Goal: Information Seeking & Learning: Learn about a topic

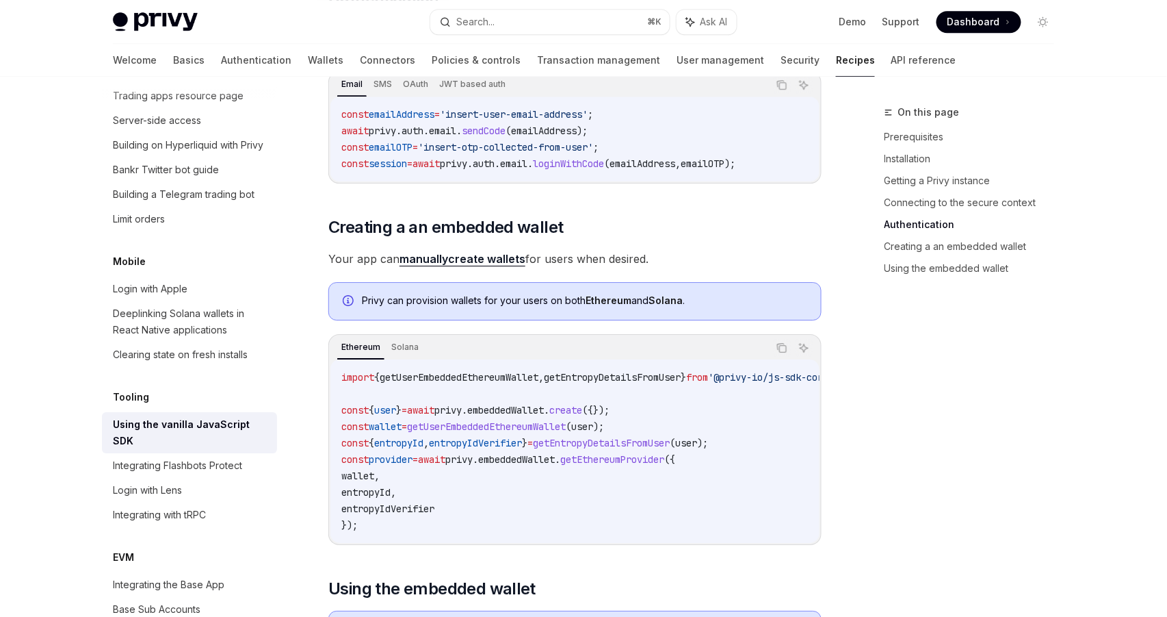
scroll to position [1604, 0]
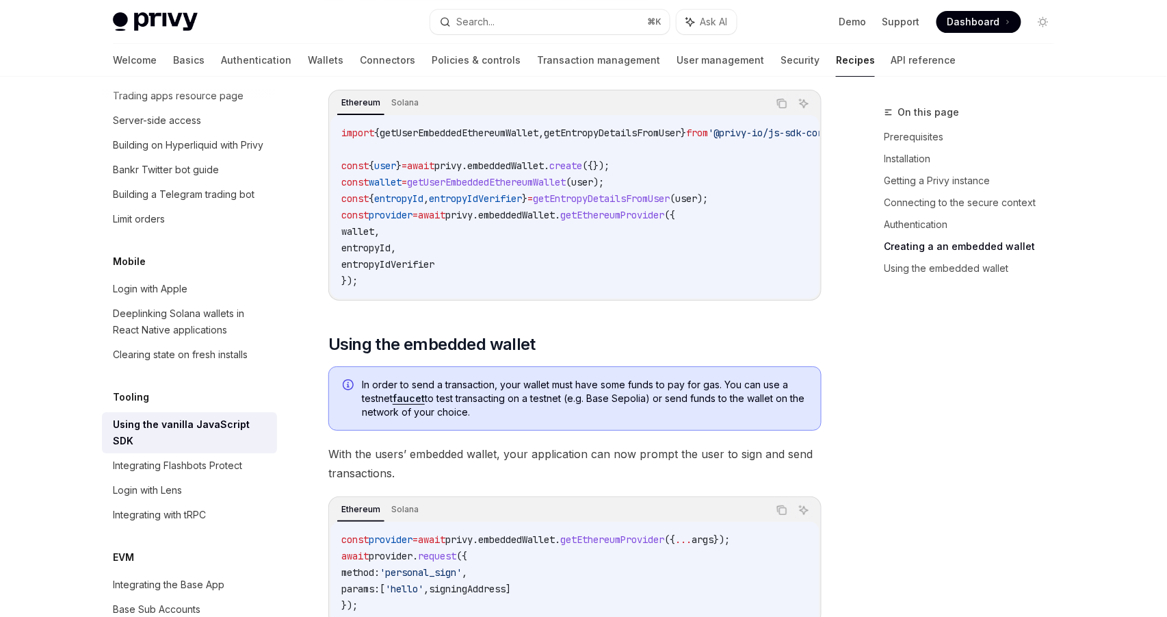
click at [515, 179] on span "getUserEmbeddedEthereumWallet" at bounding box center [486, 182] width 159 height 12
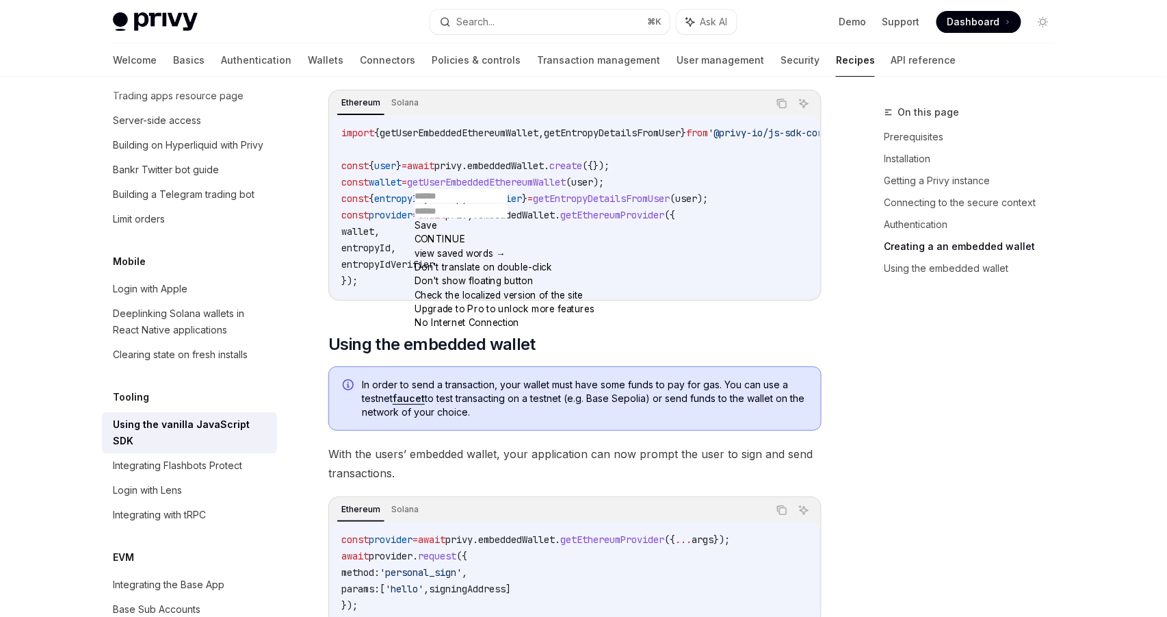
copy span "getUserEmbeddedEthereumWallet"
click at [607, 282] on code "import { getUserEmbeddedEthereumWallet , getEntropyDetailsFromUser } from '@pri…" at bounding box center [606, 207] width 531 height 164
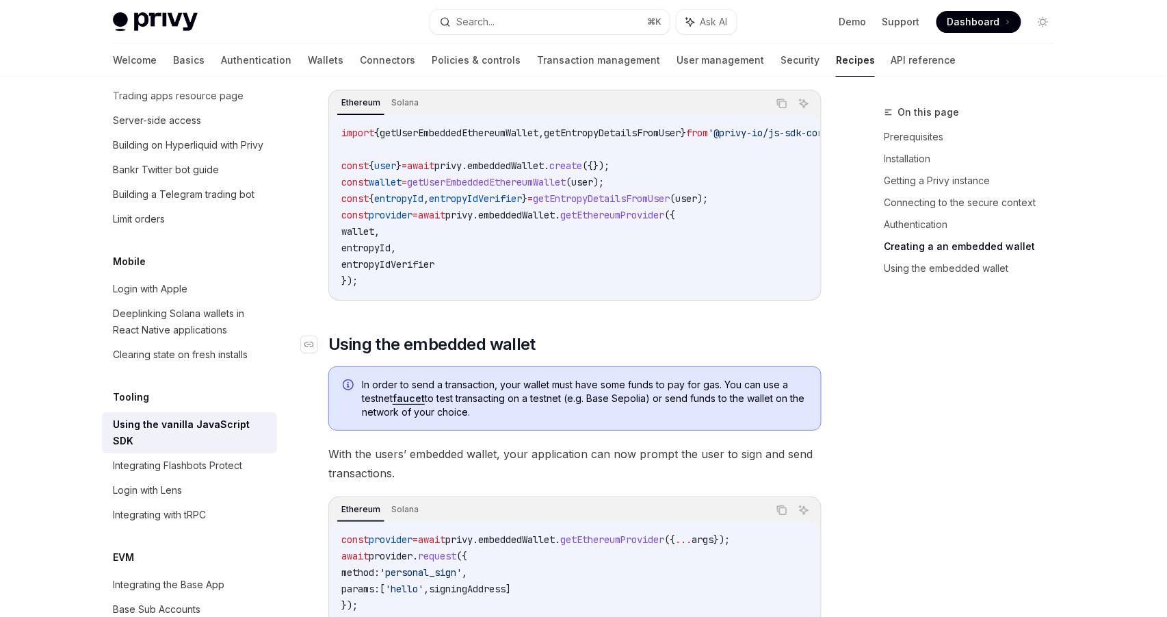
click at [589, 348] on h2 "​ Using the embedded wallet" at bounding box center [574, 344] width 493 height 22
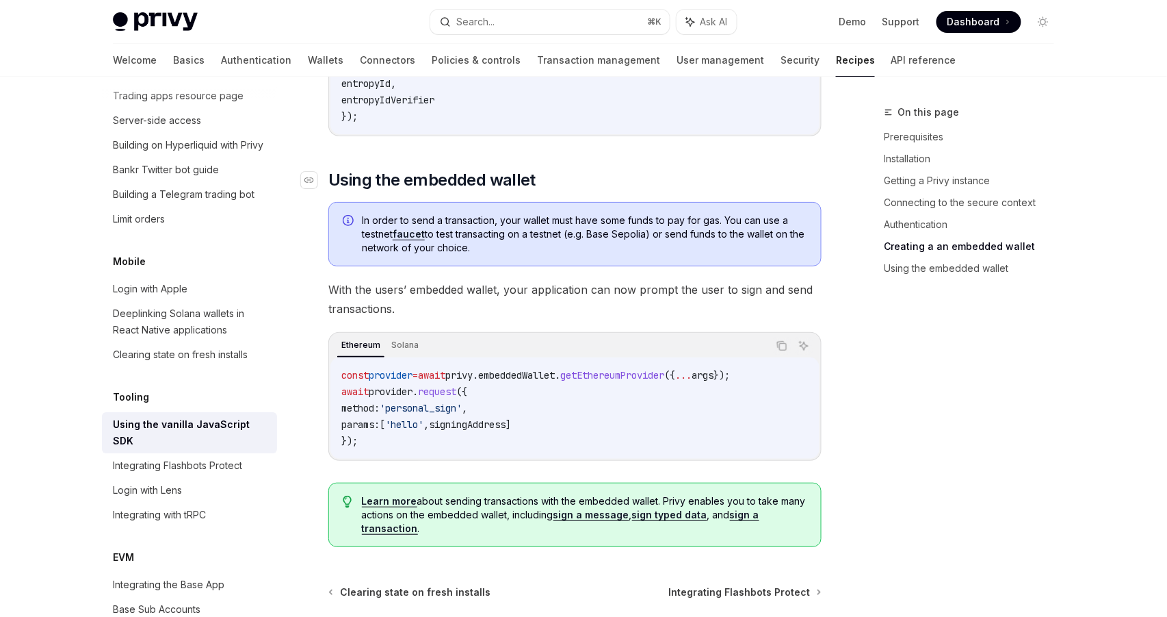
scroll to position [1774, 0]
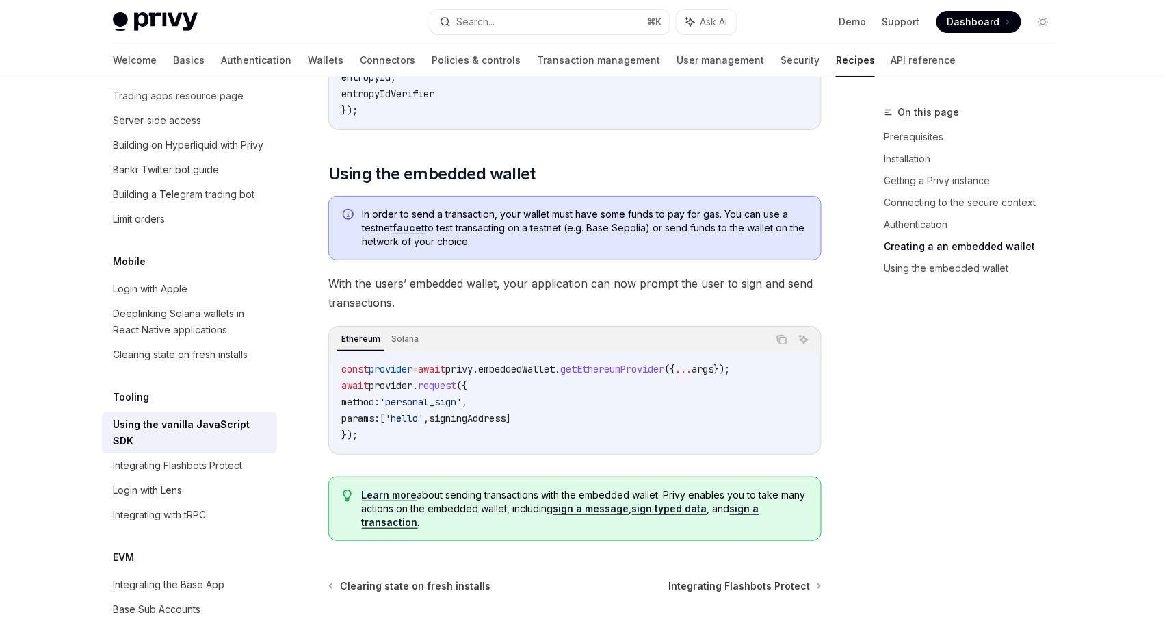
click at [610, 406] on code "const provider = await privy . embeddedWallet . getEthereumProvider ({ ... args…" at bounding box center [574, 402] width 467 height 82
click at [612, 413] on code "const provider = await privy . embeddedWallet . getEthereumProvider ({ ... args…" at bounding box center [574, 402] width 467 height 82
click at [614, 441] on code "const provider = await privy . embeddedWallet . getEthereumProvider ({ ... args…" at bounding box center [574, 402] width 467 height 82
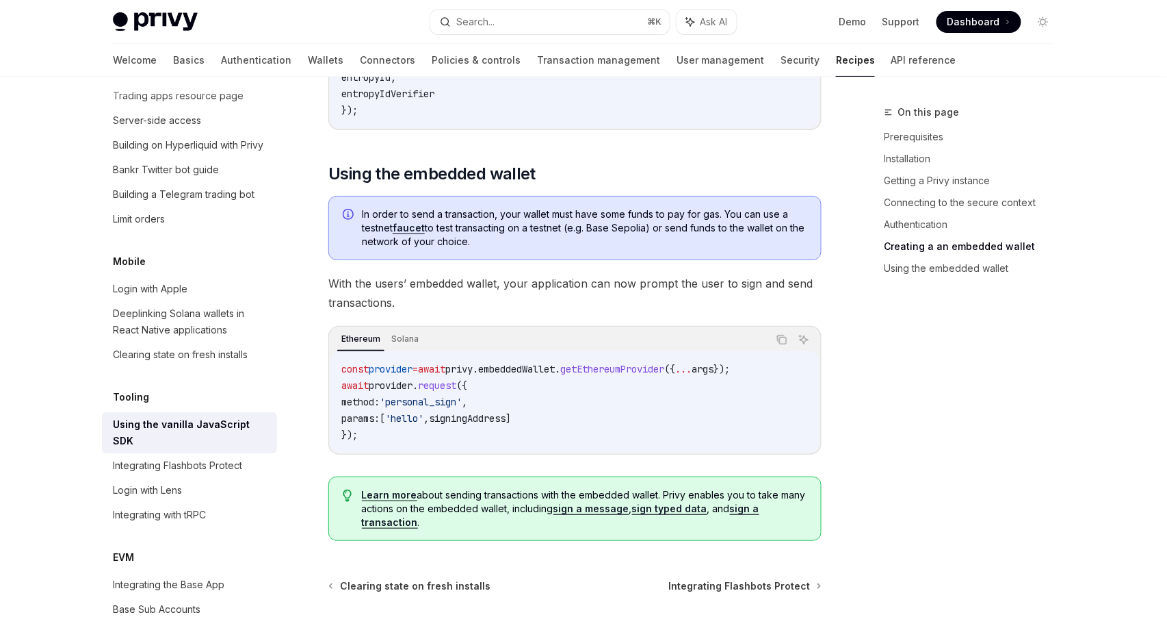
scroll to position [1786, 0]
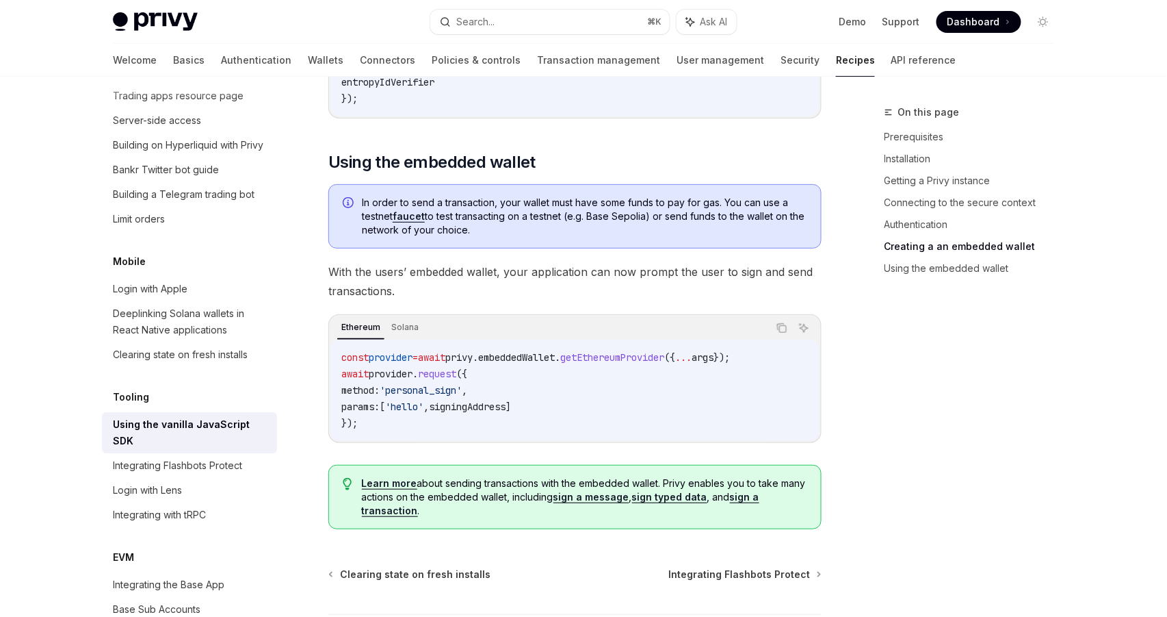
click at [614, 441] on div "const provider = await privy . embeddedWallet . getEthereumProvider ({ ... args…" at bounding box center [575, 389] width 489 height 101
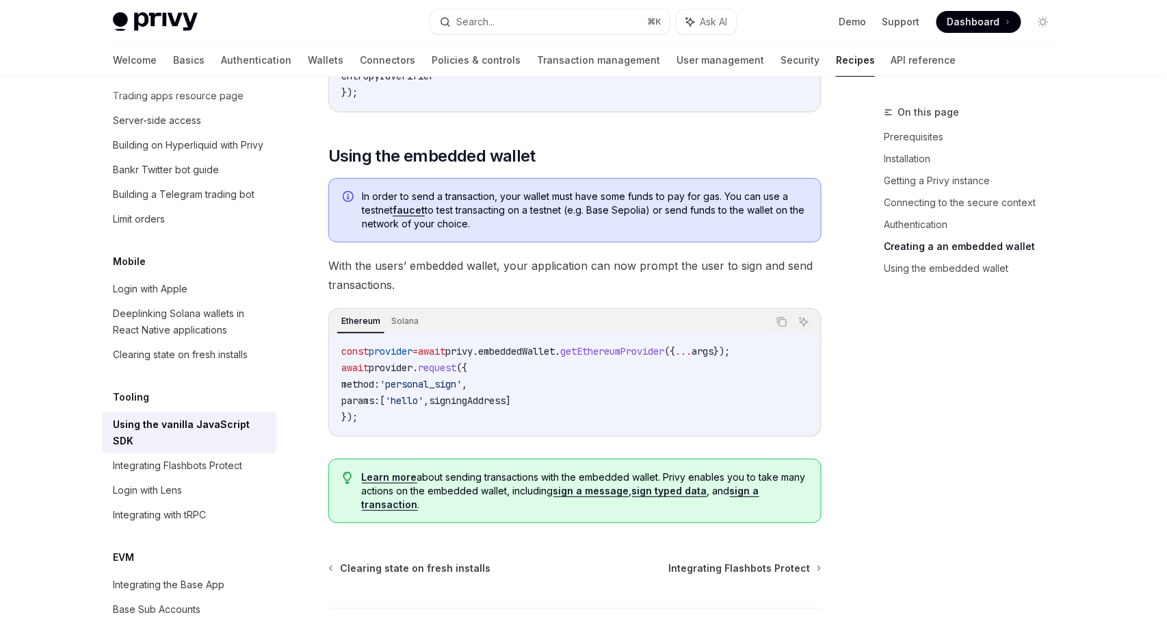
click at [586, 482] on span "Learn more about sending transactions with the embedded wallet. Privy enables y…" at bounding box center [584, 490] width 445 height 41
click at [656, 497] on link "sign typed data" at bounding box center [669, 490] width 75 height 12
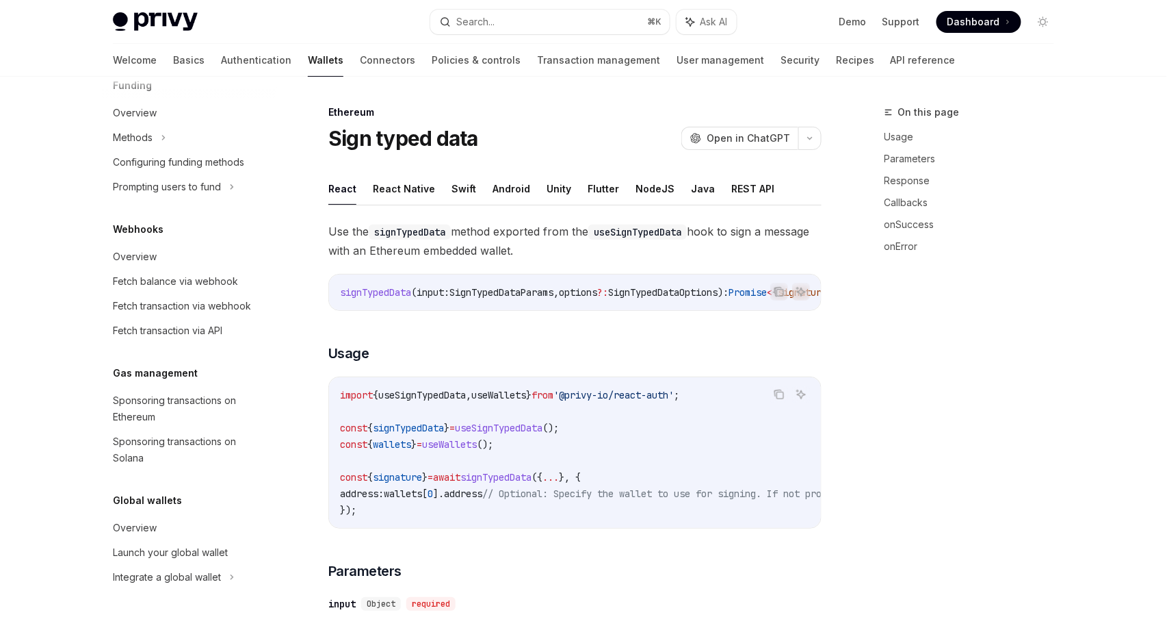
scroll to position [214, 0]
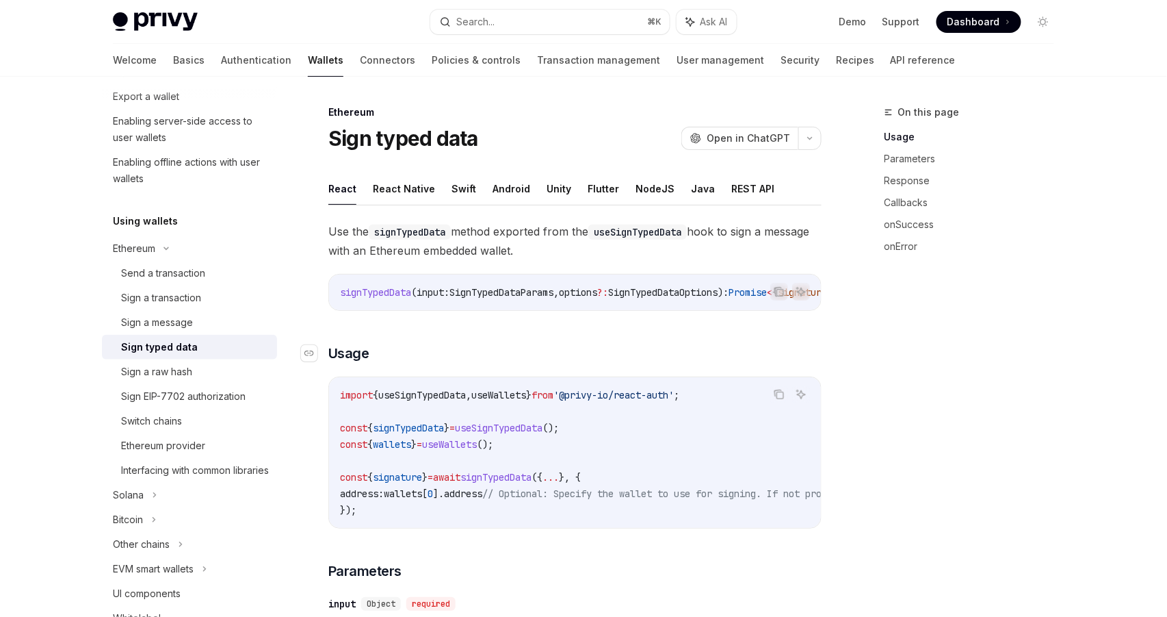
click at [586, 349] on h3 "​ Usage" at bounding box center [574, 353] width 493 height 19
click at [654, 192] on button "NodeJS" at bounding box center [655, 188] width 39 height 32
type textarea "*"
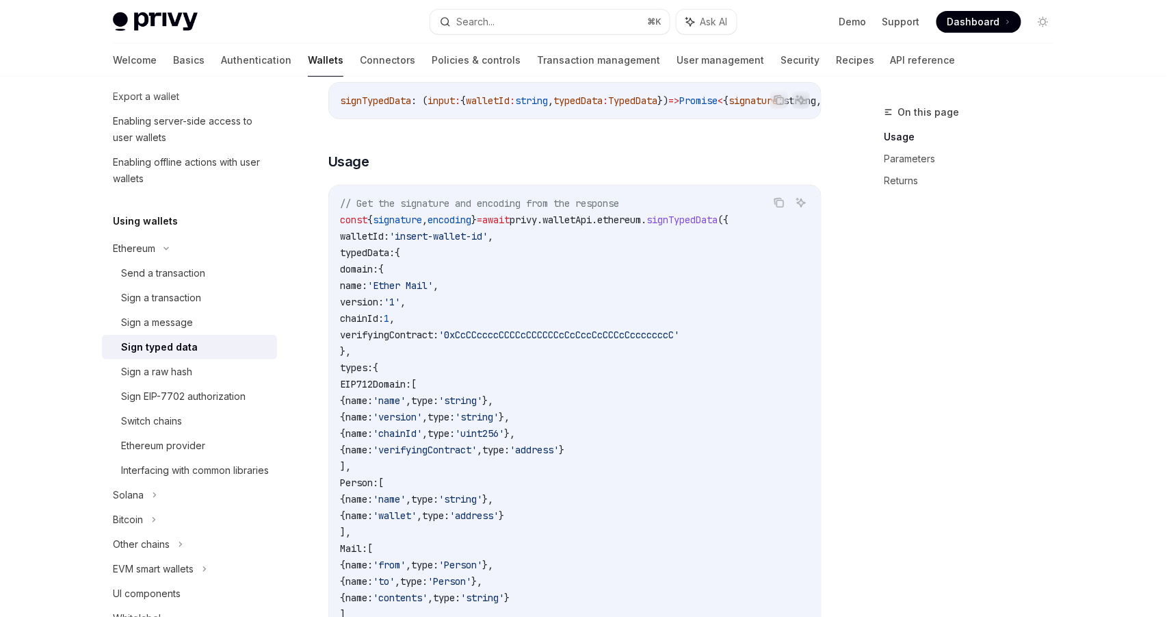
scroll to position [276, 0]
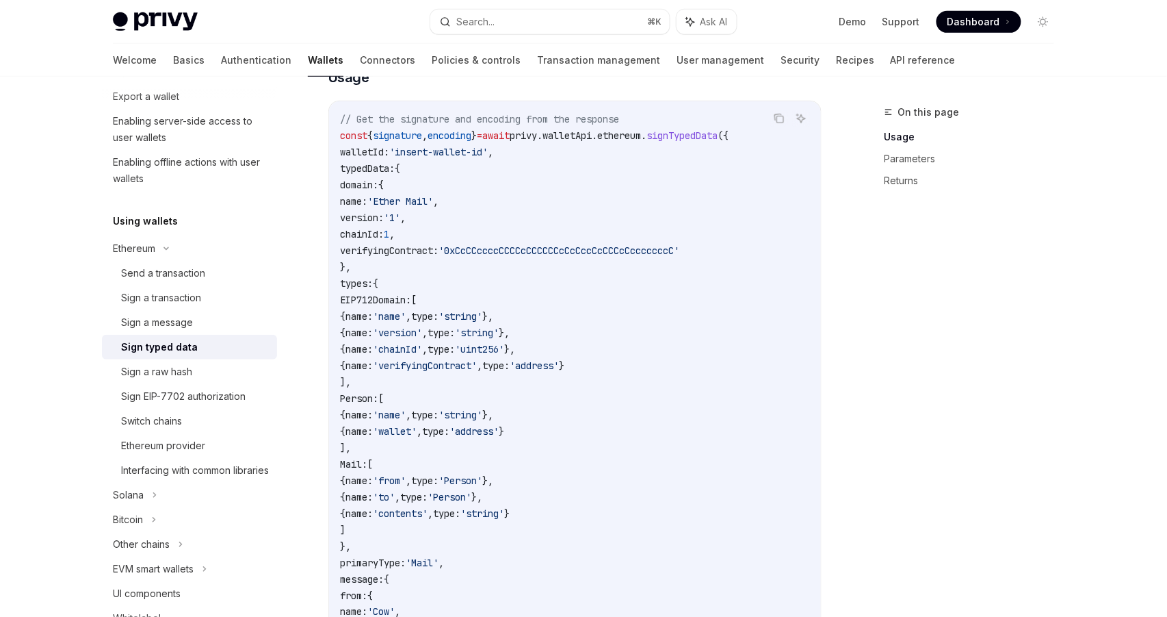
click at [504, 205] on code "// Get the signature and encoding from the response const { signature , encodin…" at bounding box center [575, 447] width 470 height 673
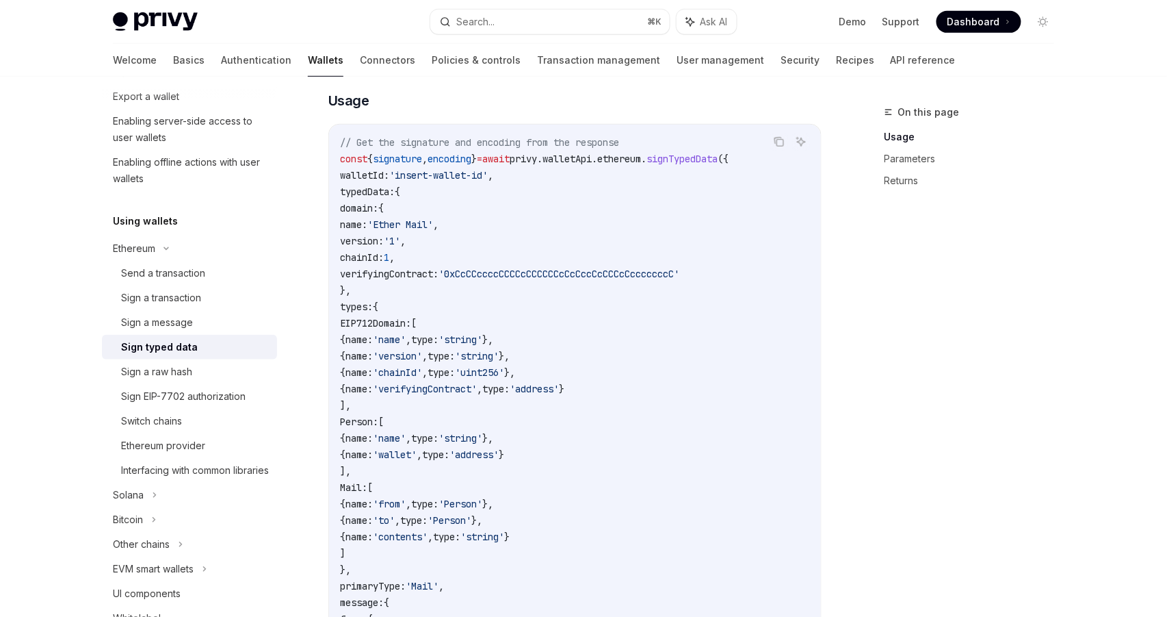
scroll to position [241, 0]
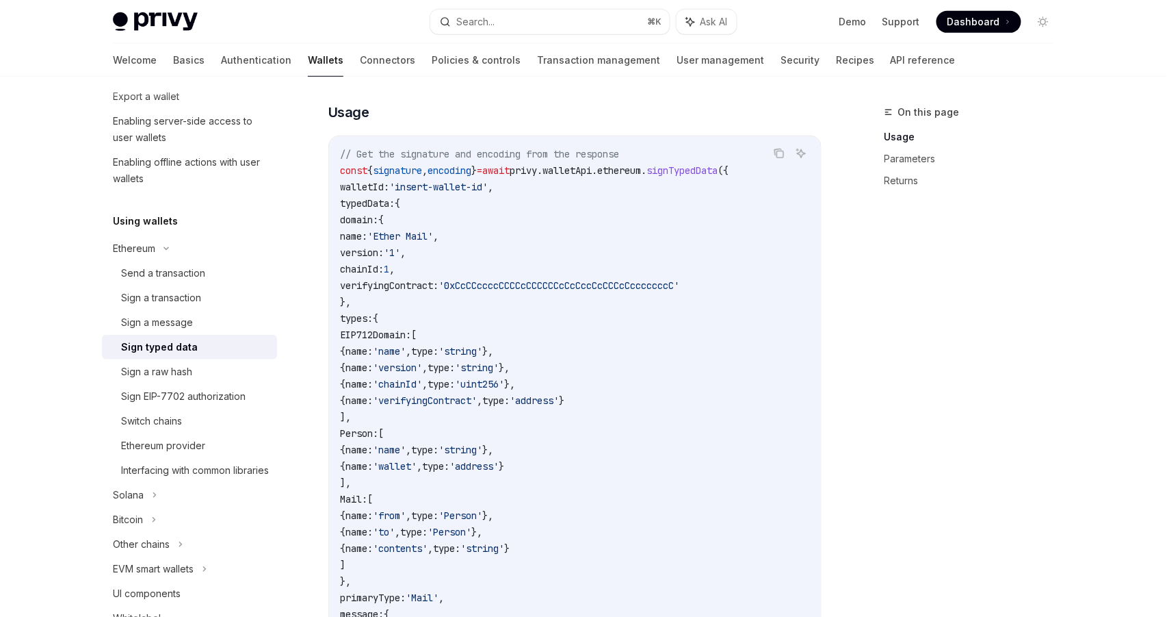
click at [560, 237] on code "// Get the signature and encoding from the response const { signature , encodin…" at bounding box center [575, 482] width 470 height 673
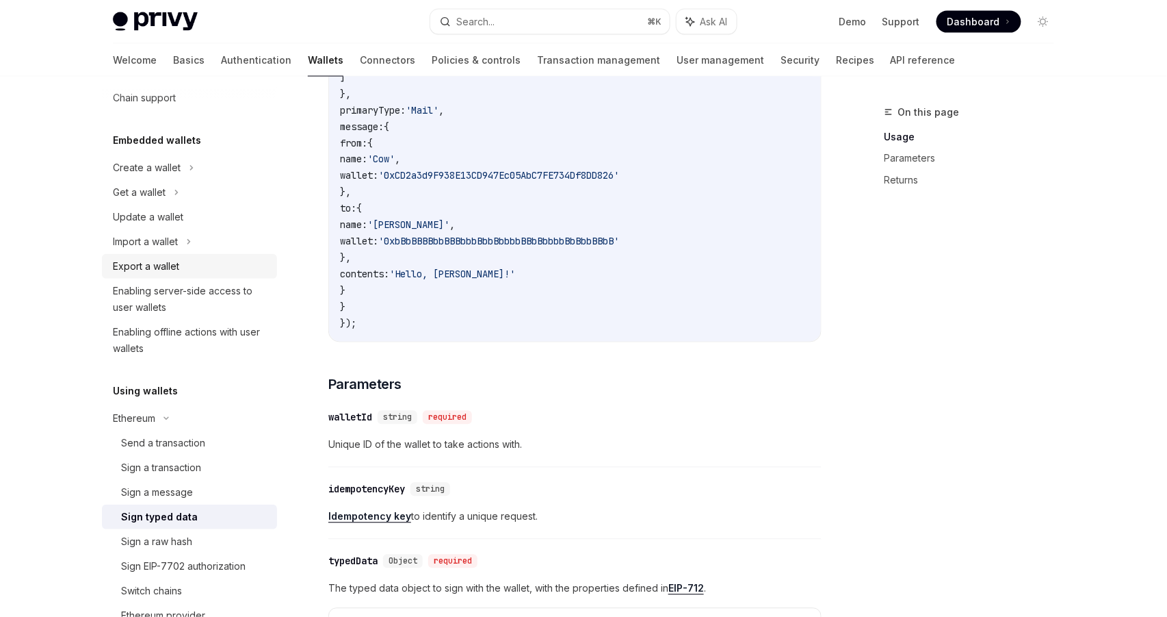
scroll to position [38, 0]
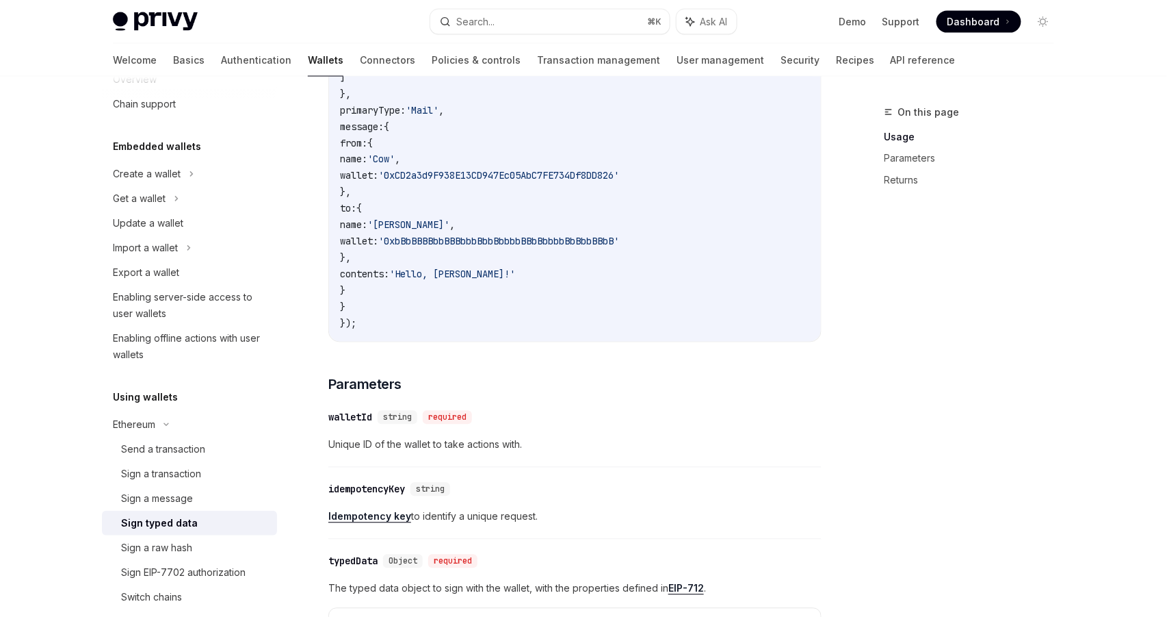
click at [459, 465] on div "​ walletId string required Unique ID of the wallet to take actions with." at bounding box center [574, 434] width 493 height 65
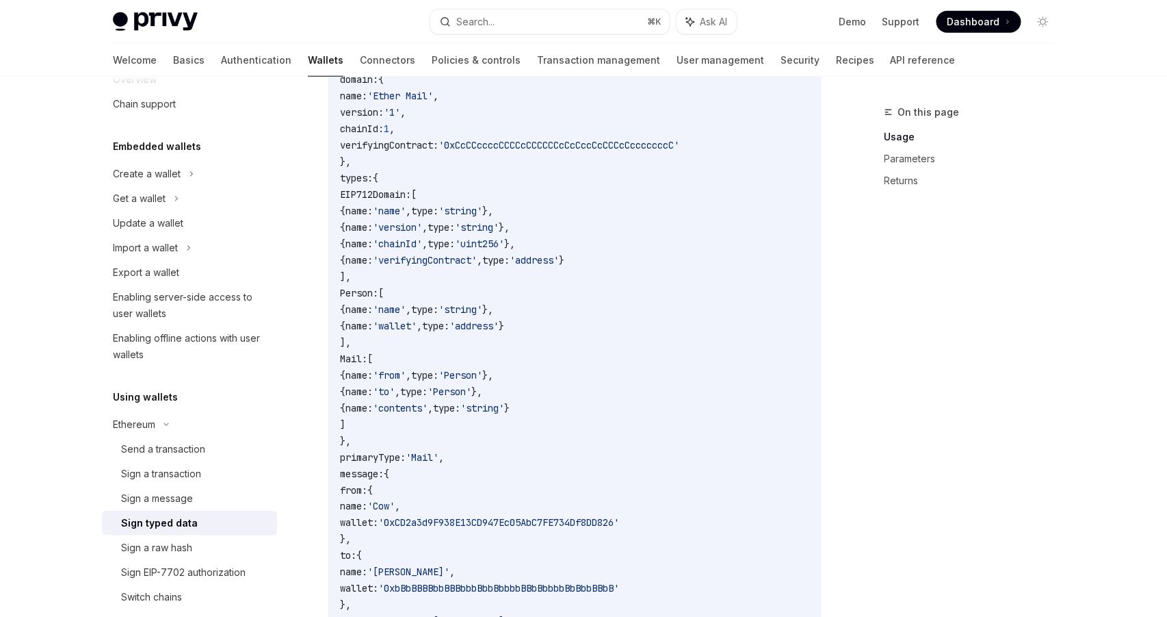
click at [572, 391] on code "// Get the signature and encoding from the response const { signature , encodin…" at bounding box center [575, 341] width 470 height 673
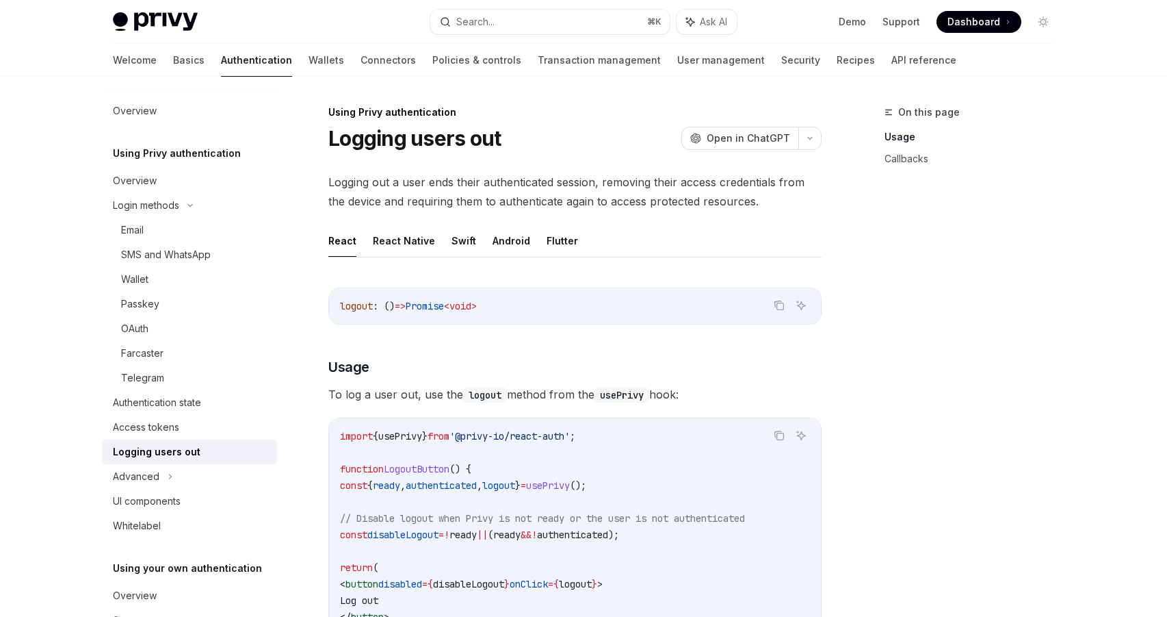
scroll to position [227, 0]
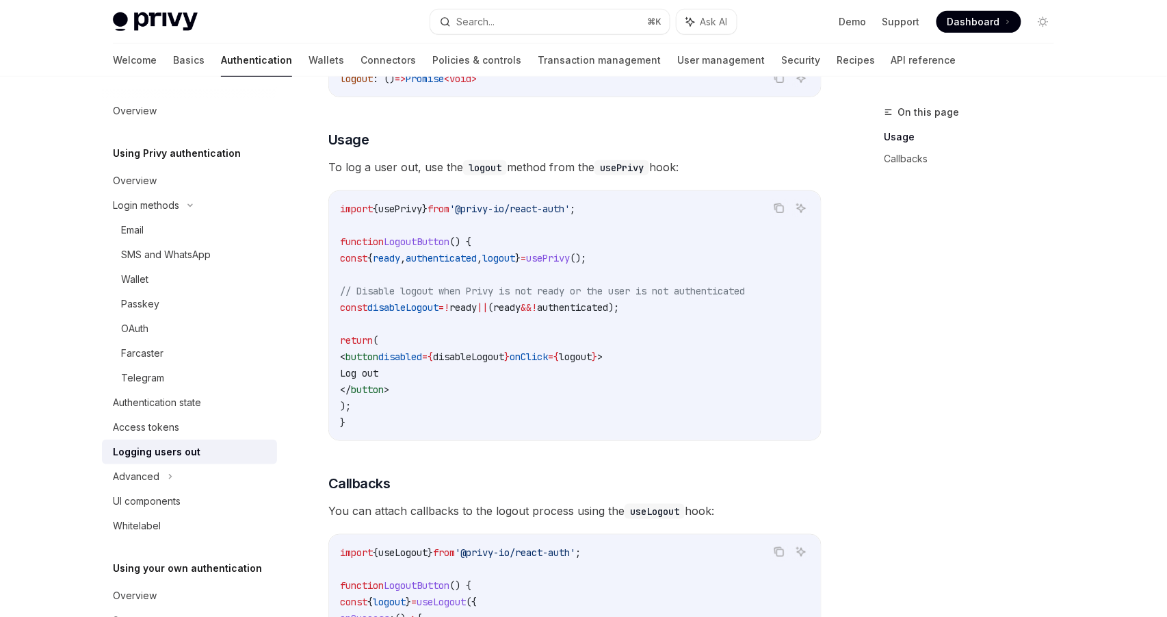
click at [559, 350] on span "{" at bounding box center [556, 356] width 5 height 12
click at [595, 391] on code "import { usePrivy } from '@privy-io/react-auth' ; function LogoutButton () { co…" at bounding box center [575, 315] width 470 height 230
click at [439, 301] on span "disableLogout" at bounding box center [402, 307] width 71 height 12
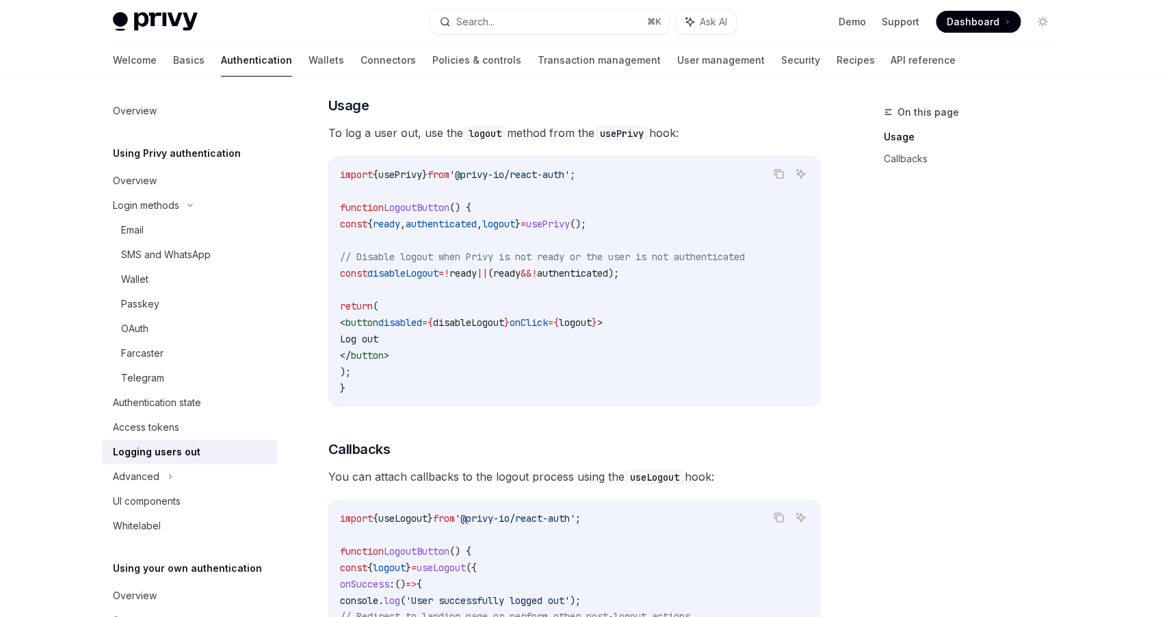
scroll to position [373, 0]
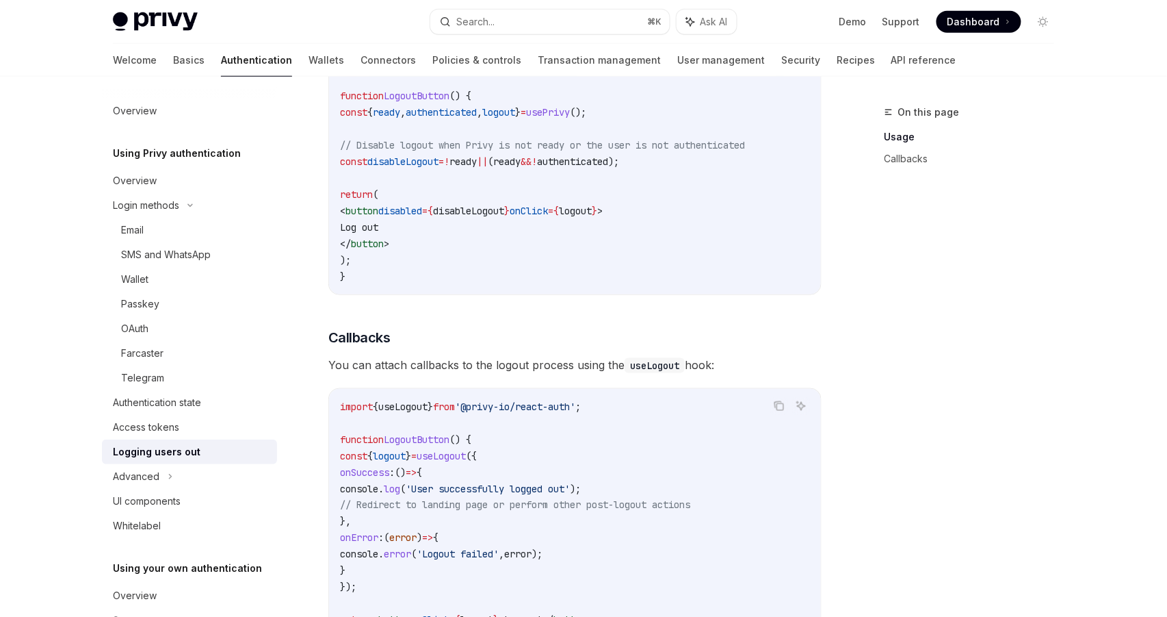
click at [525, 429] on code "import { useLogout } from '@privy-io/react-auth' ; function LogoutButton () { c…" at bounding box center [575, 521] width 470 height 246
click at [522, 318] on div "Copy Ask AI logout : () => Promise < void > ​ Usage To log a user out, use the …" at bounding box center [574, 289] width 493 height 776
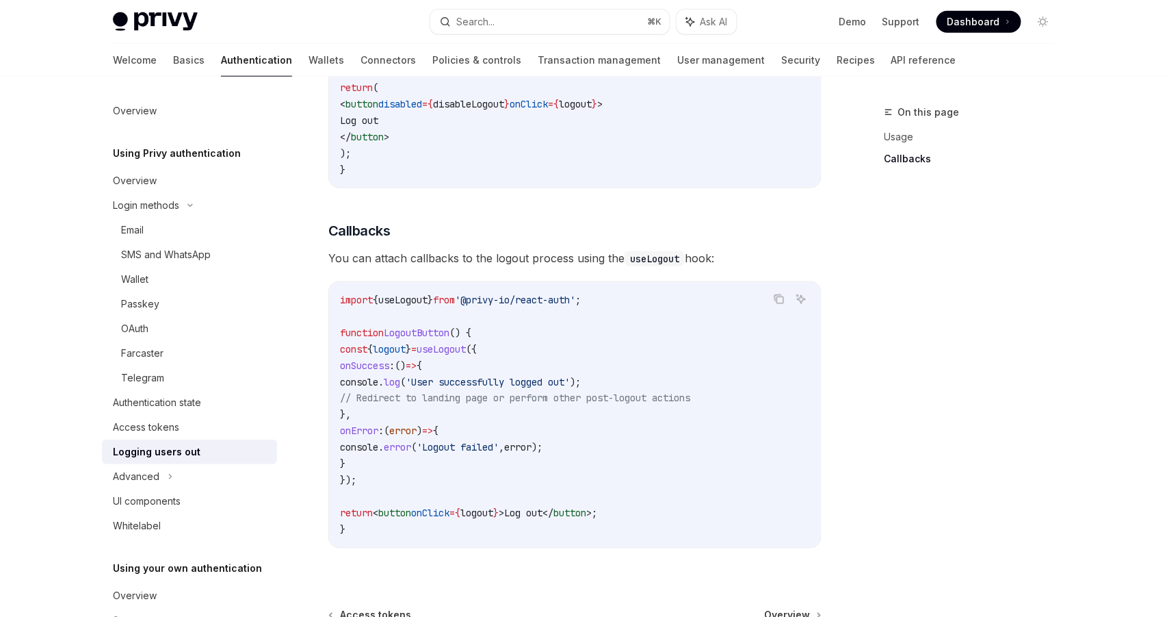
scroll to position [636, 0]
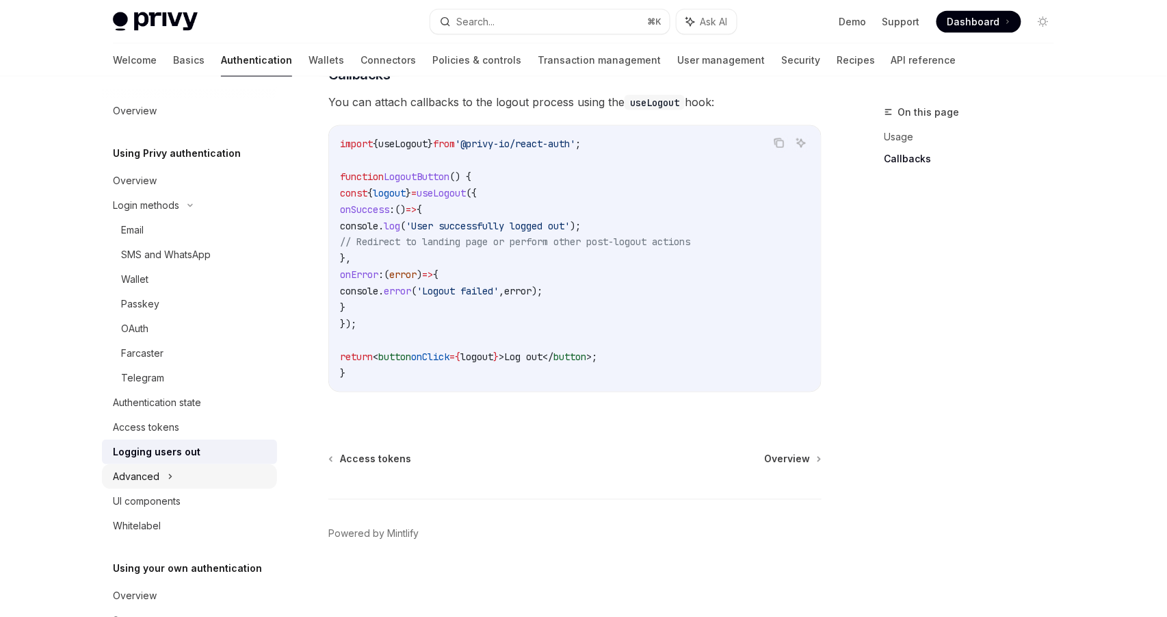
click at [177, 470] on div "Advanced" at bounding box center [189, 476] width 175 height 25
click at [514, 391] on div "import { useLogout } from '@privy-io/react-auth' ; function LogoutButton () { c…" at bounding box center [575, 258] width 492 height 265
click at [190, 542] on div "Captcha on login" at bounding box center [159, 550] width 77 height 16
type textarea "*"
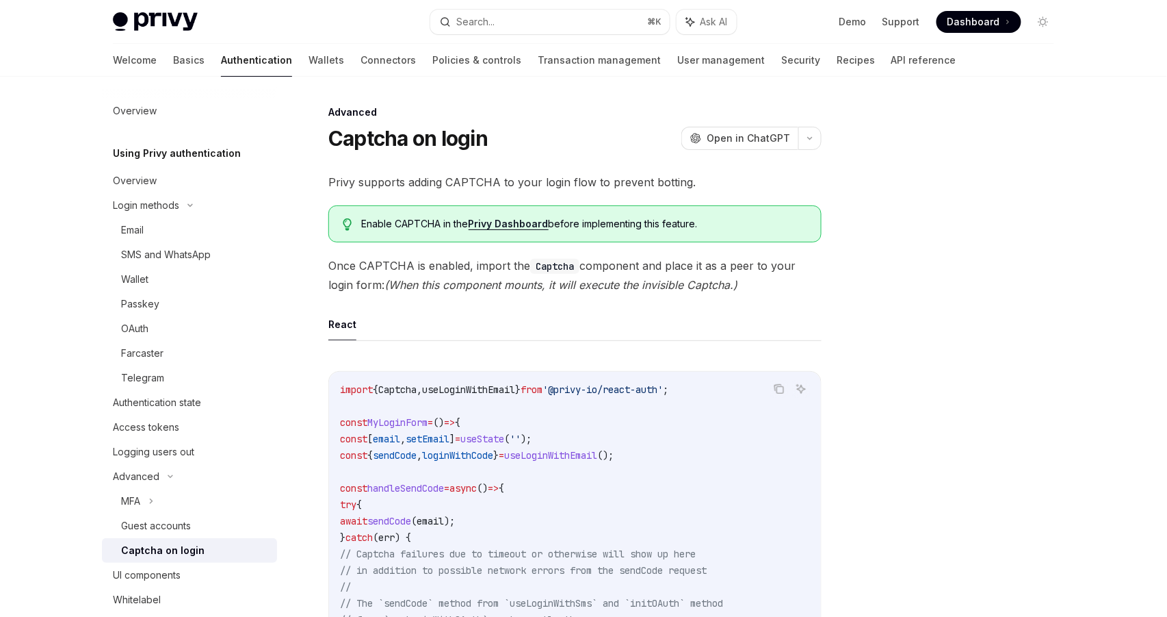
click at [546, 374] on div "import { Captcha , useLoginWithEmail } from '@privy-io/react-auth' ; const MyLo…" at bounding box center [575, 595] width 492 height 446
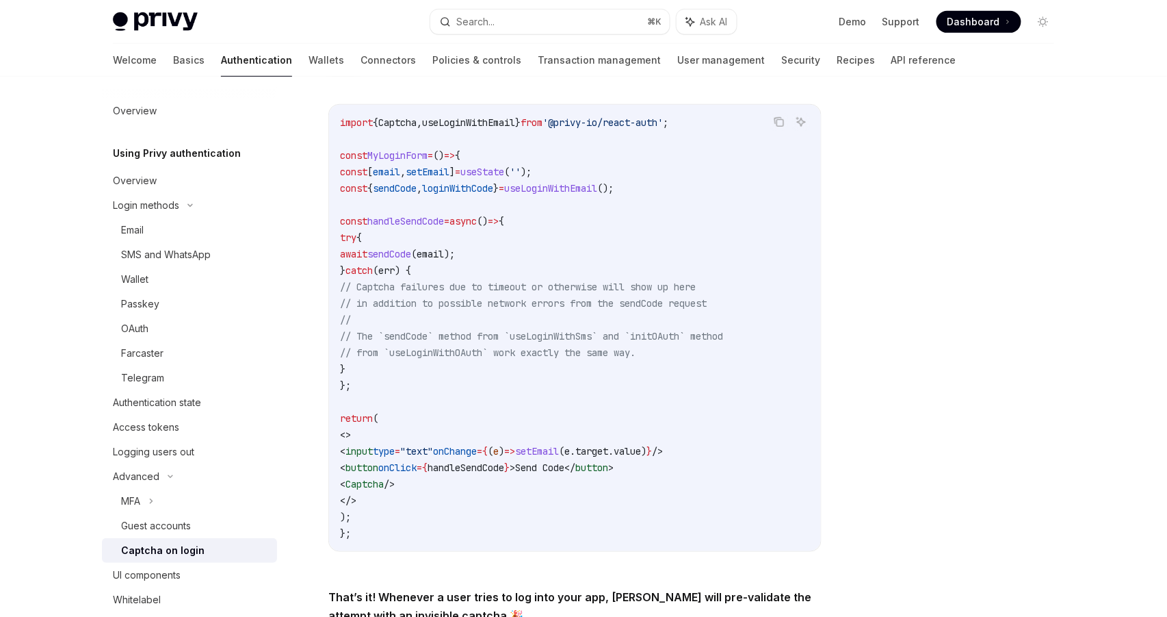
click at [607, 411] on code "import { Captcha , useLoginWithEmail } from '@privy-io/react-auth' ; const MyLo…" at bounding box center [575, 327] width 470 height 427
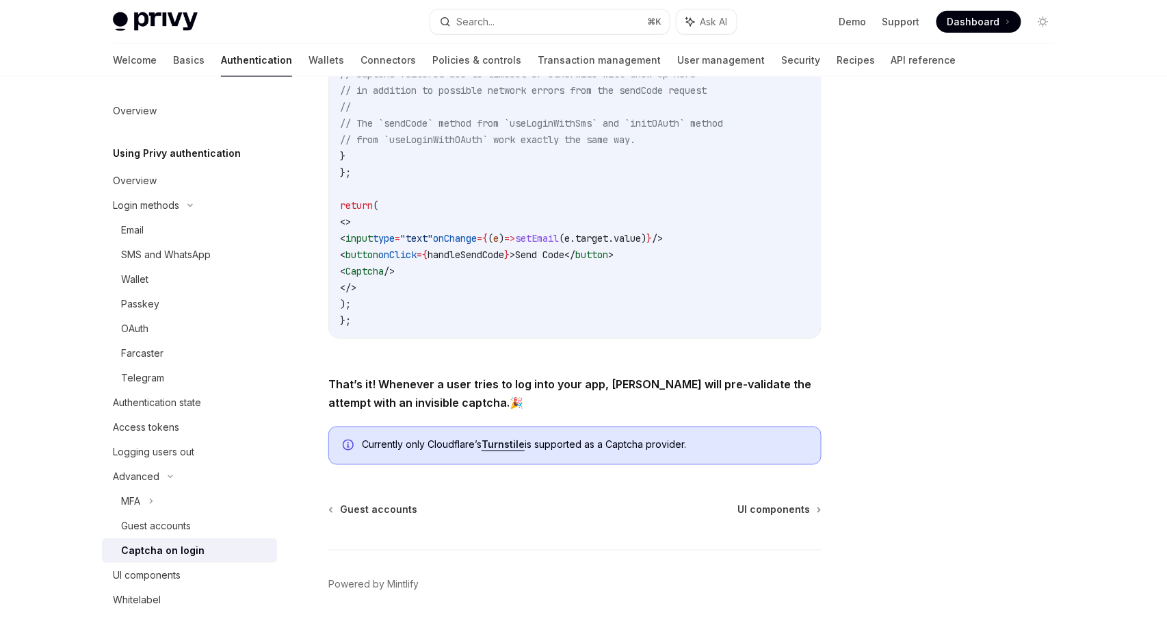
click at [607, 411] on span "That’s it! Whenever a user tries to log into your app, Privy will pre-validate …" at bounding box center [574, 393] width 493 height 38
click at [599, 336] on div "import { Captcha , useLoginWithEmail } from '@privy-io/react-auth' ; const MyLo…" at bounding box center [575, 115] width 492 height 446
click at [610, 367] on div "Privy supports adding CAPTCHA to your login flow to prevent botting. Enable CAP…" at bounding box center [574, 79] width 493 height 772
click at [640, 310] on code "import { Captcha , useLoginWithEmail } from '@privy-io/react-auth' ; const MyLo…" at bounding box center [575, 114] width 470 height 427
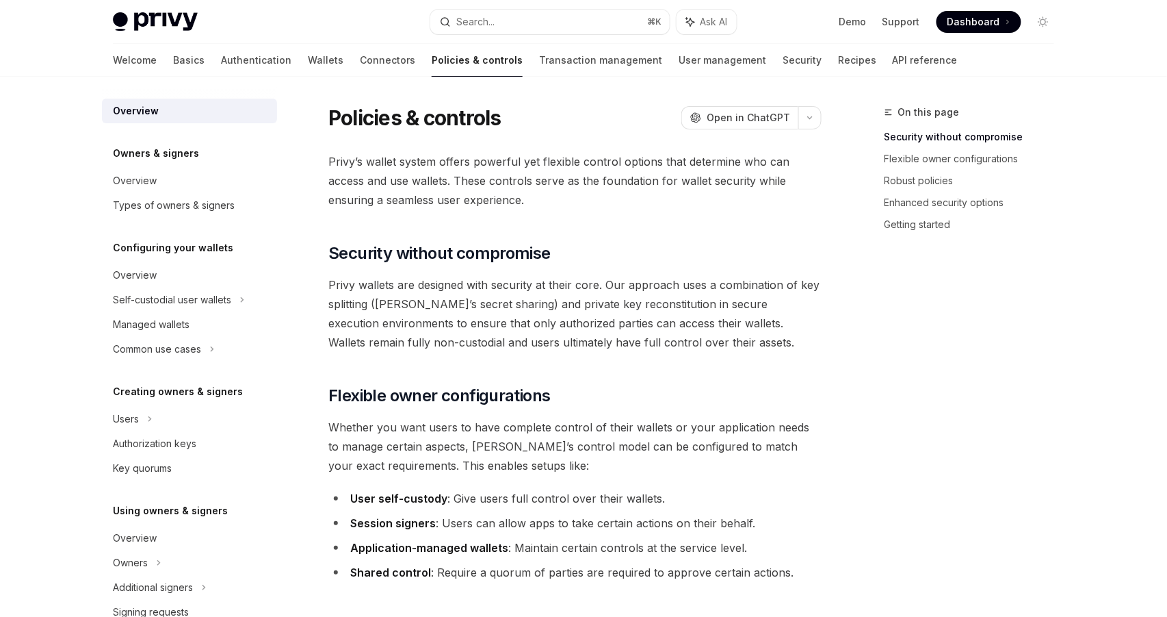
click at [640, 310] on span "Privy wallets are designed with security at their core. Our approach uses a com…" at bounding box center [574, 313] width 493 height 77
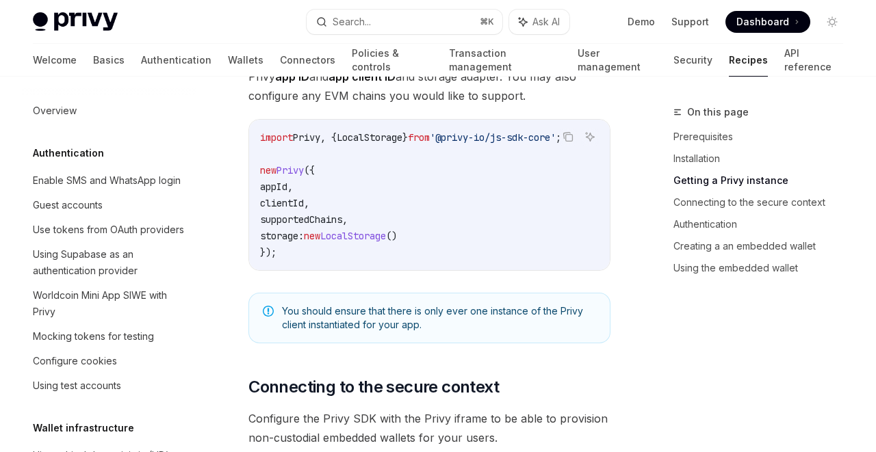
scroll to position [1533, 0]
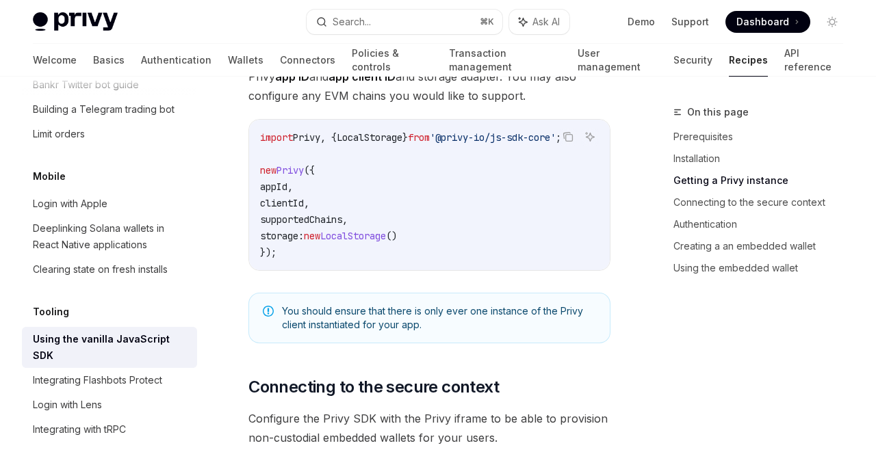
click at [484, 211] on code "import Privy , { LocalStorage } from '@privy-io/js-sdk-core' ; new Privy ({ app…" at bounding box center [429, 194] width 339 height 131
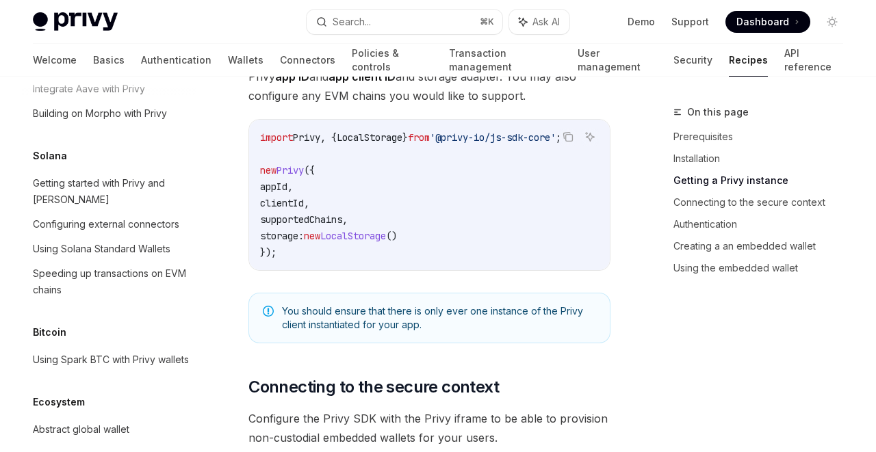
scroll to position [625, 0]
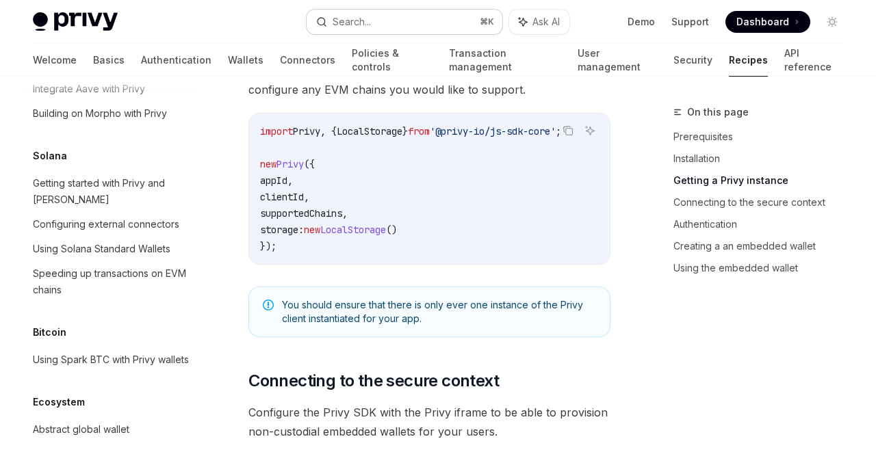
click at [361, 21] on div "Search..." at bounding box center [352, 22] width 38 height 16
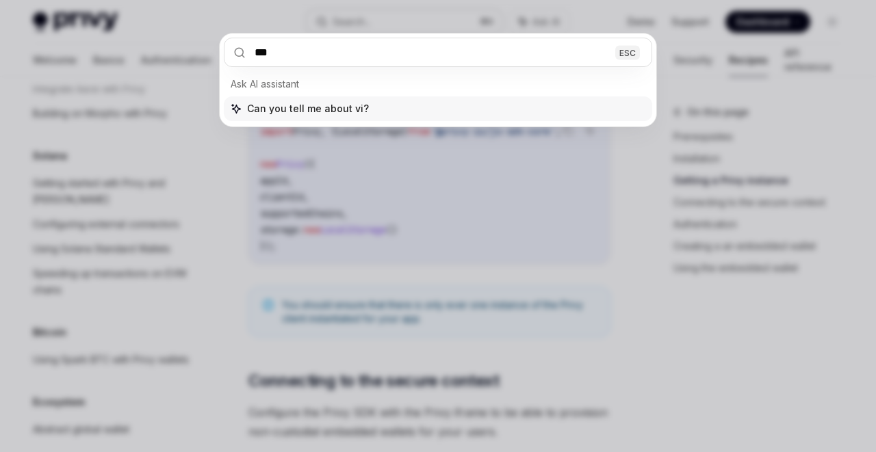
type input "****"
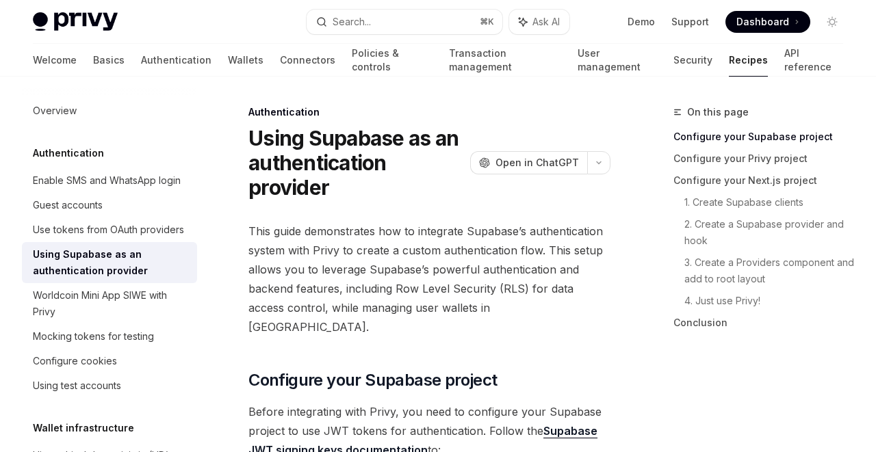
click at [409, 237] on span "This guide demonstrates how to integrate Supabase’s authentication system with …" at bounding box center [429, 279] width 362 height 115
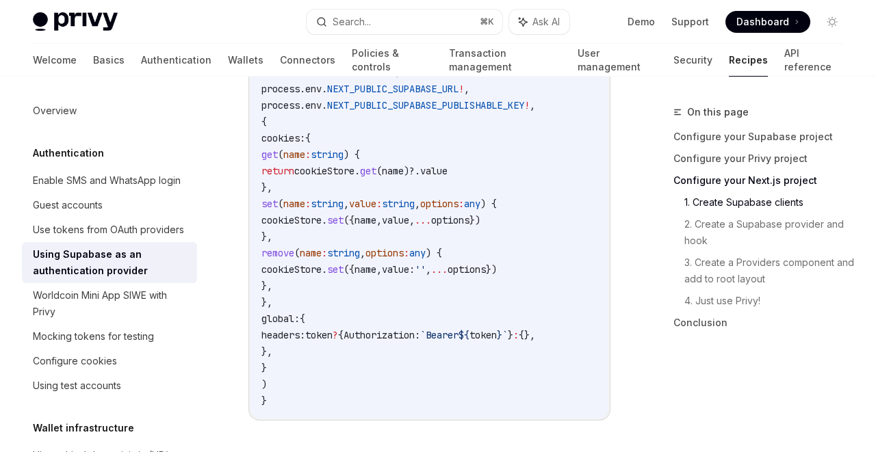
type textarea "*"
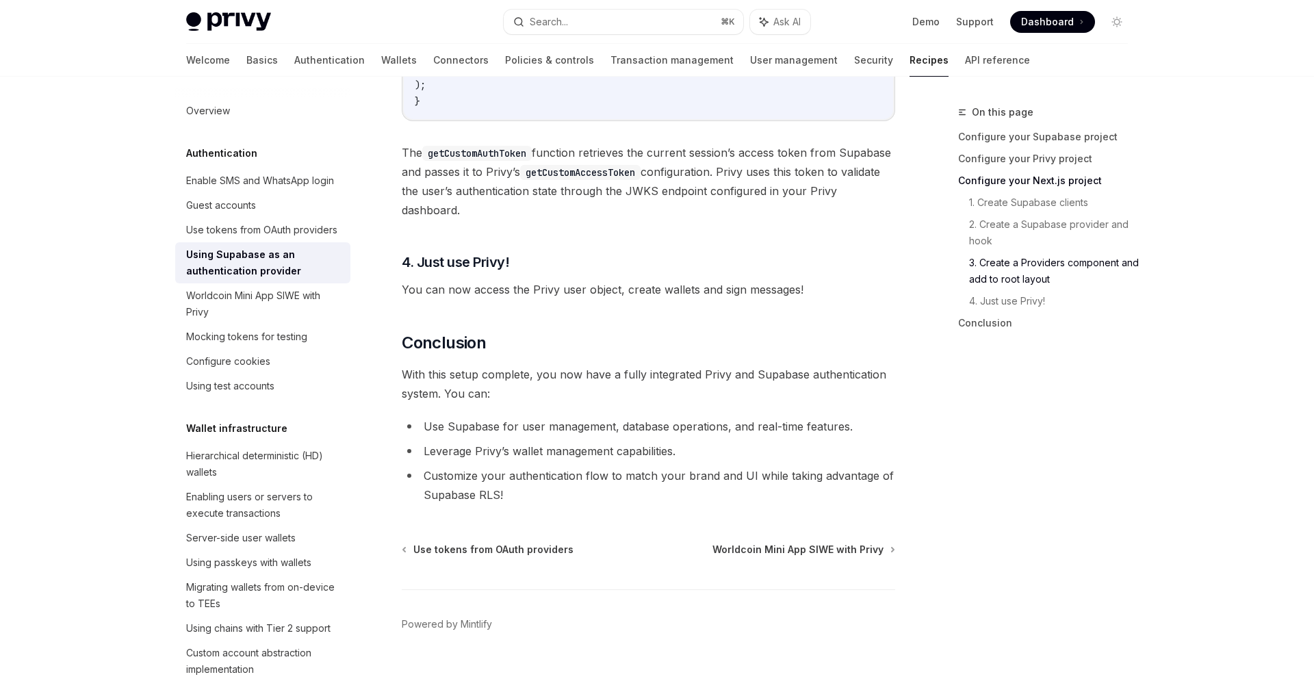
scroll to position [3420, 0]
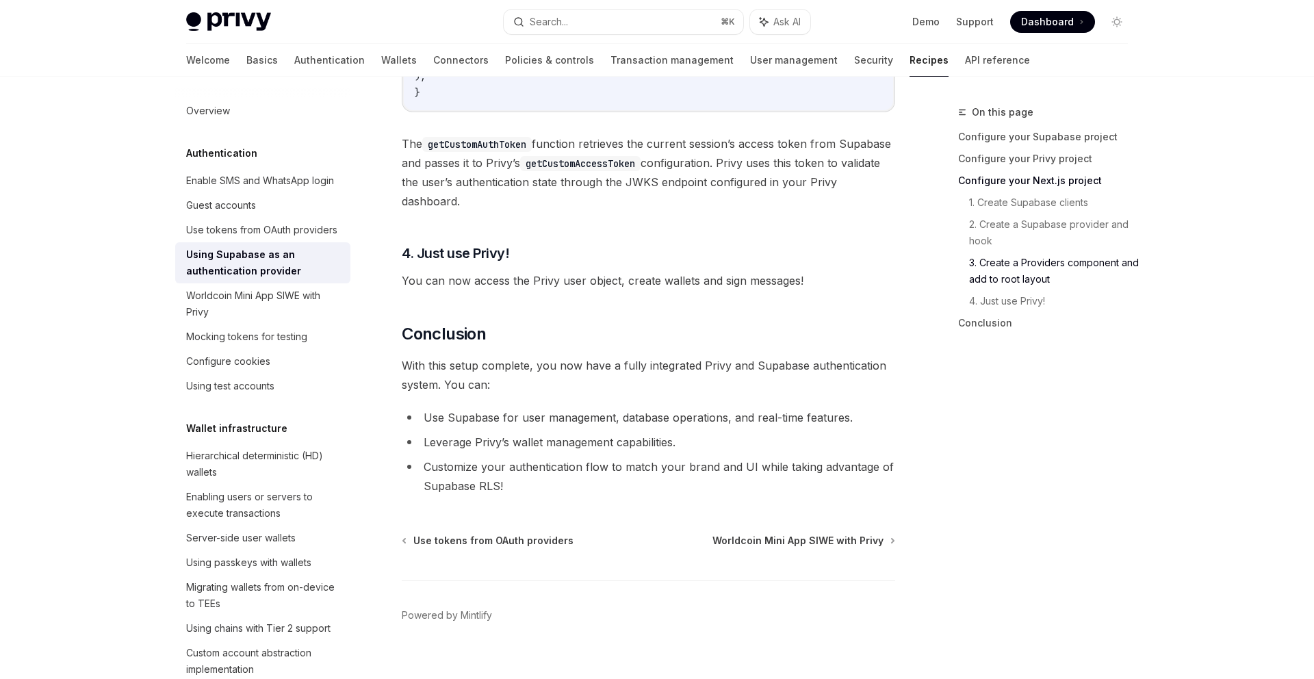
click at [819, 452] on li "Leverage Privy’s wallet management capabilities." at bounding box center [648, 441] width 493 height 19
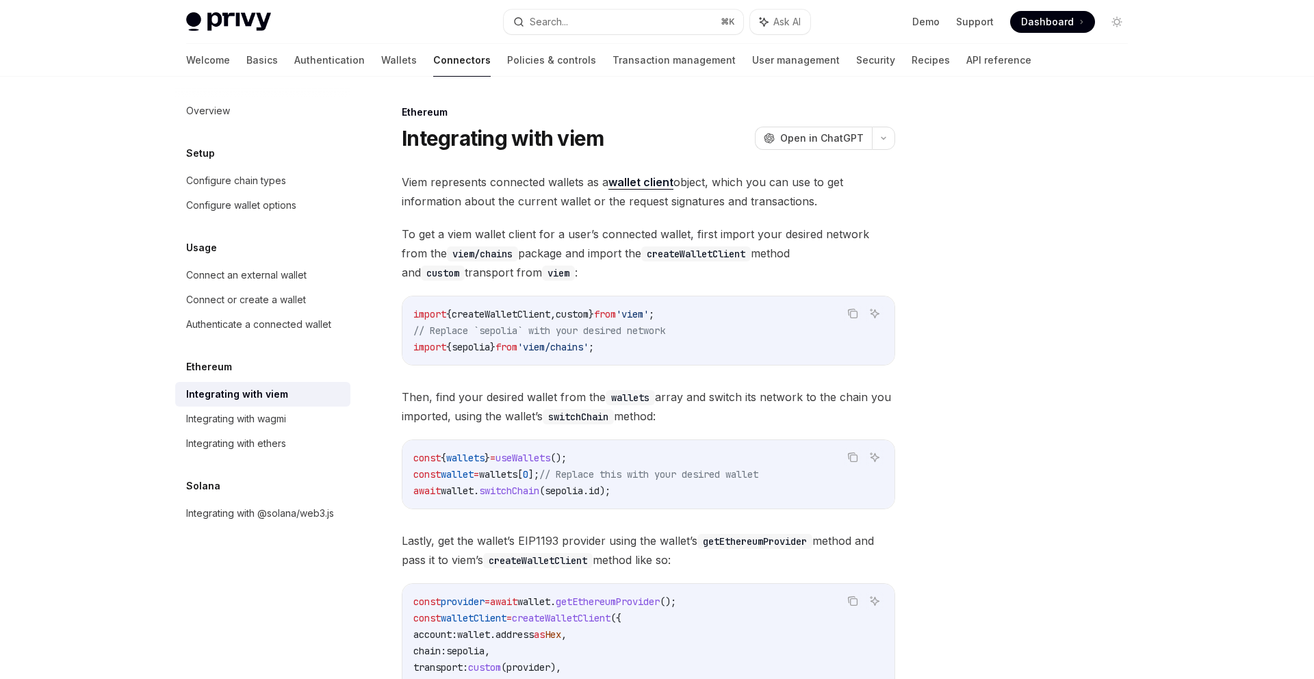
click at [508, 289] on div "Viem represents connected wallets as a wallet client object, which you can use …" at bounding box center [648, 467] width 493 height 590
click at [724, 292] on div "Viem represents connected wallets as a wallet client object, which you can use …" at bounding box center [648, 467] width 493 height 590
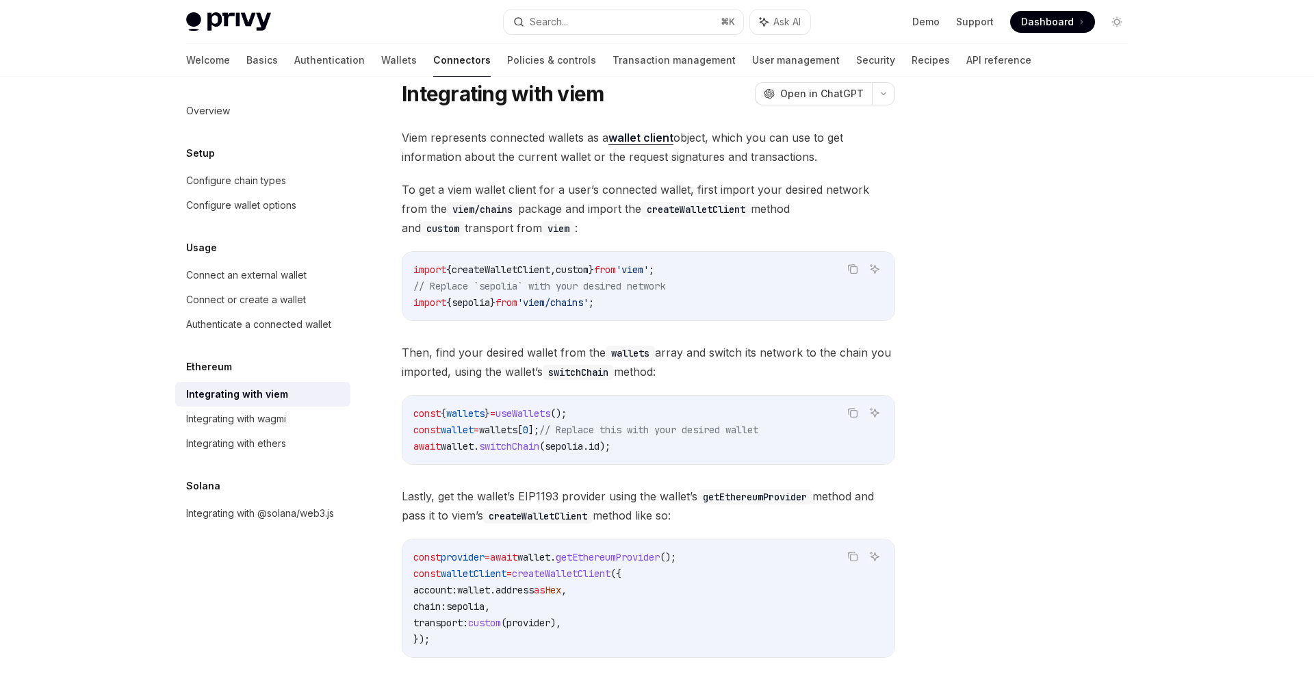
scroll to position [53, 0]
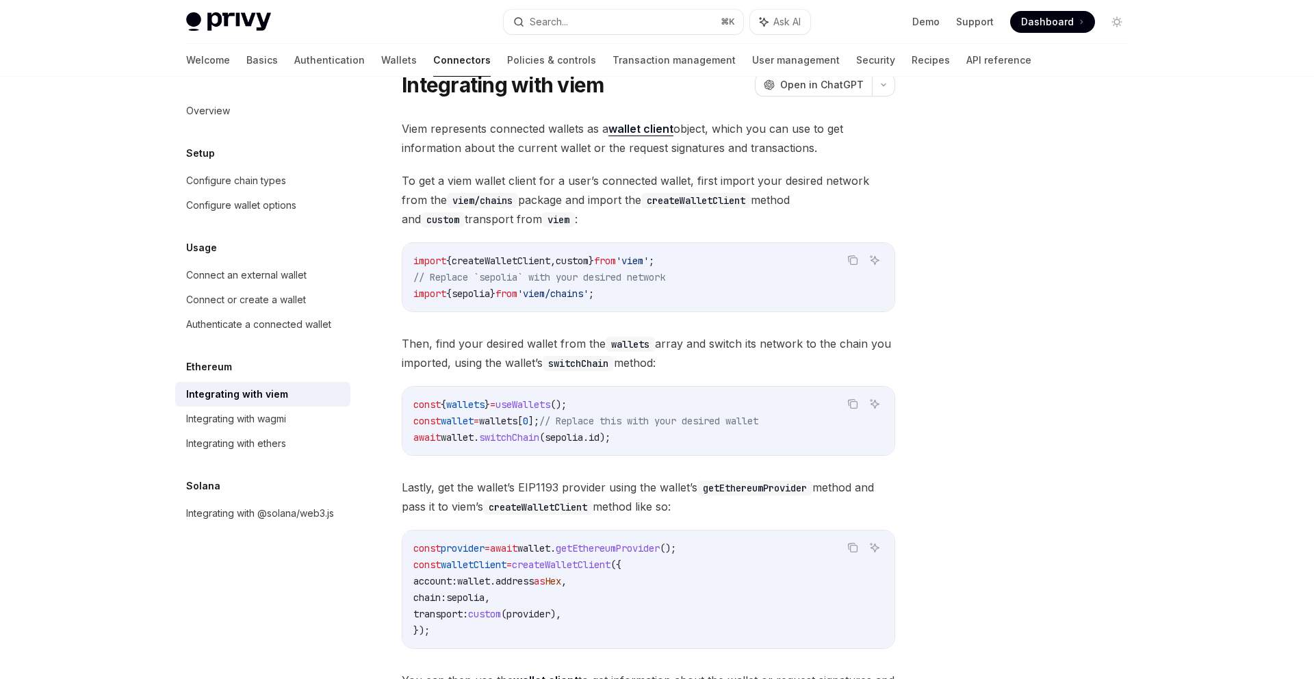
click at [875, 429] on div at bounding box center [1035, 391] width 208 height 575
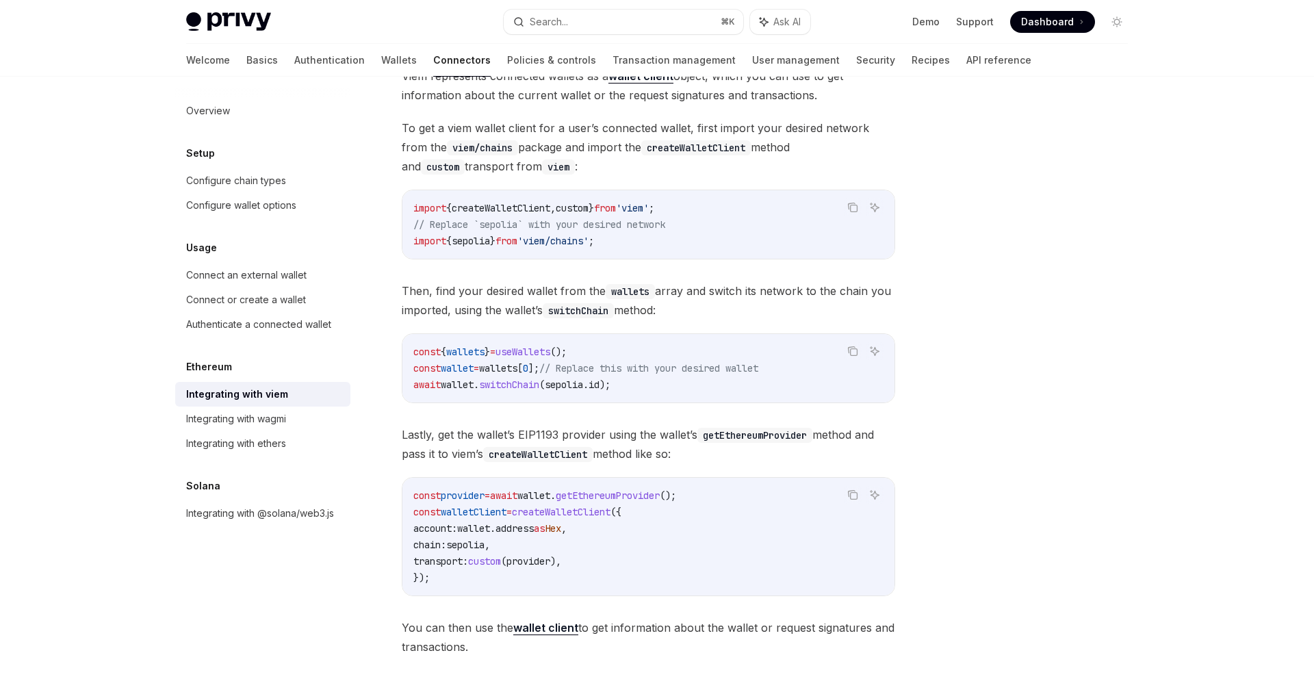
scroll to position [115, 0]
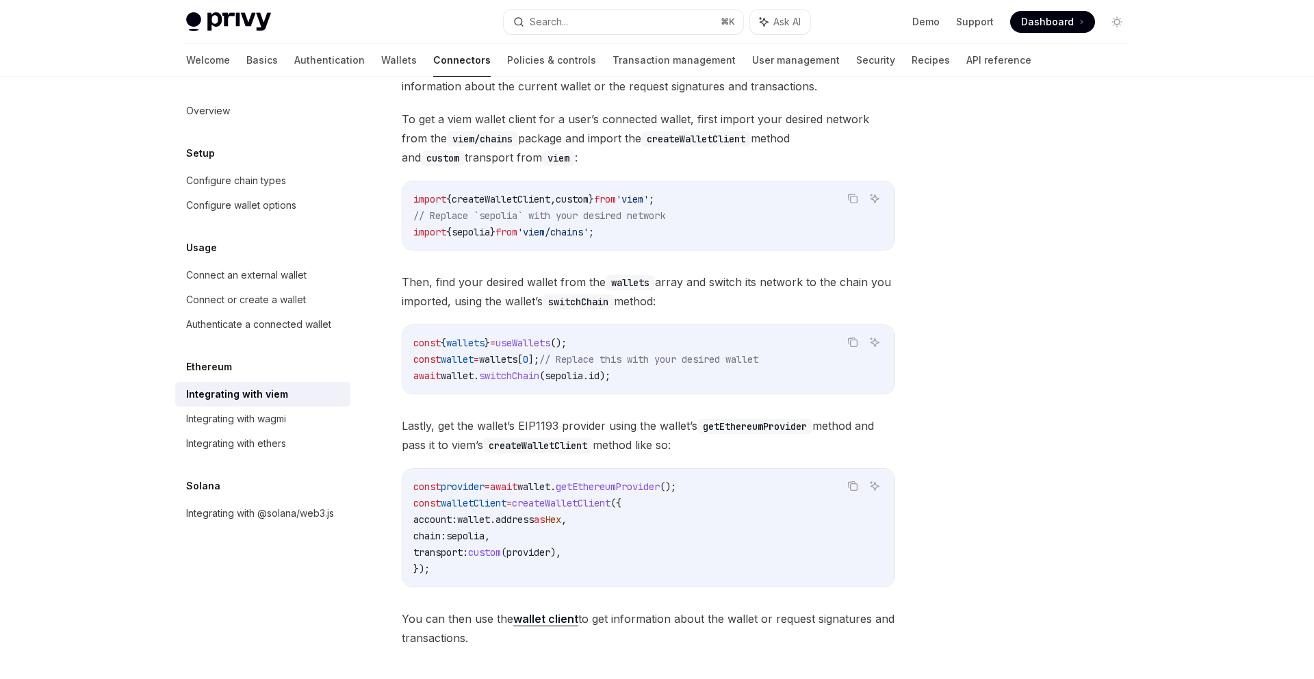
click at [875, 452] on div "Ethereum Integrating with viem OpenAI Open in ChatGPT OpenAI Open in ChatGPT Vi…" at bounding box center [656, 406] width 963 height 889
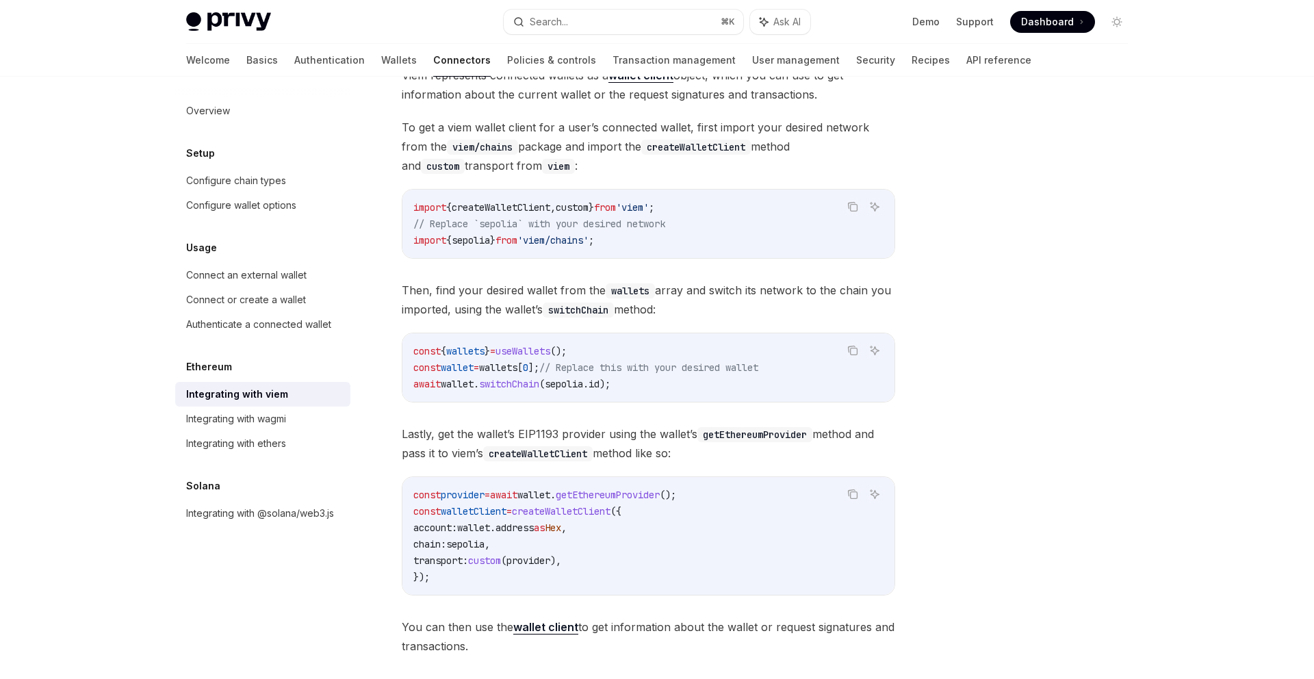
scroll to position [287, 0]
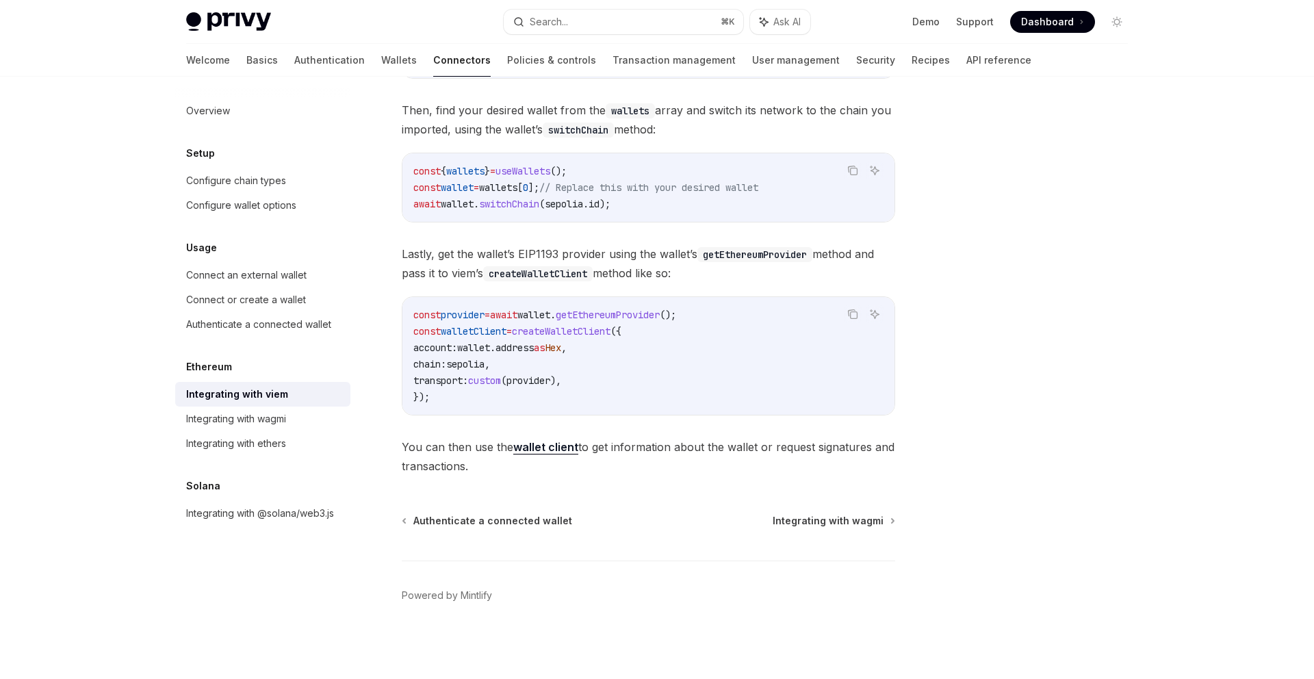
click at [691, 424] on div "Viem represents connected wallets as a wallet client object, which you can use …" at bounding box center [648, 181] width 493 height 590
click at [302, 416] on div "Integrating with wagmi" at bounding box center [264, 419] width 156 height 16
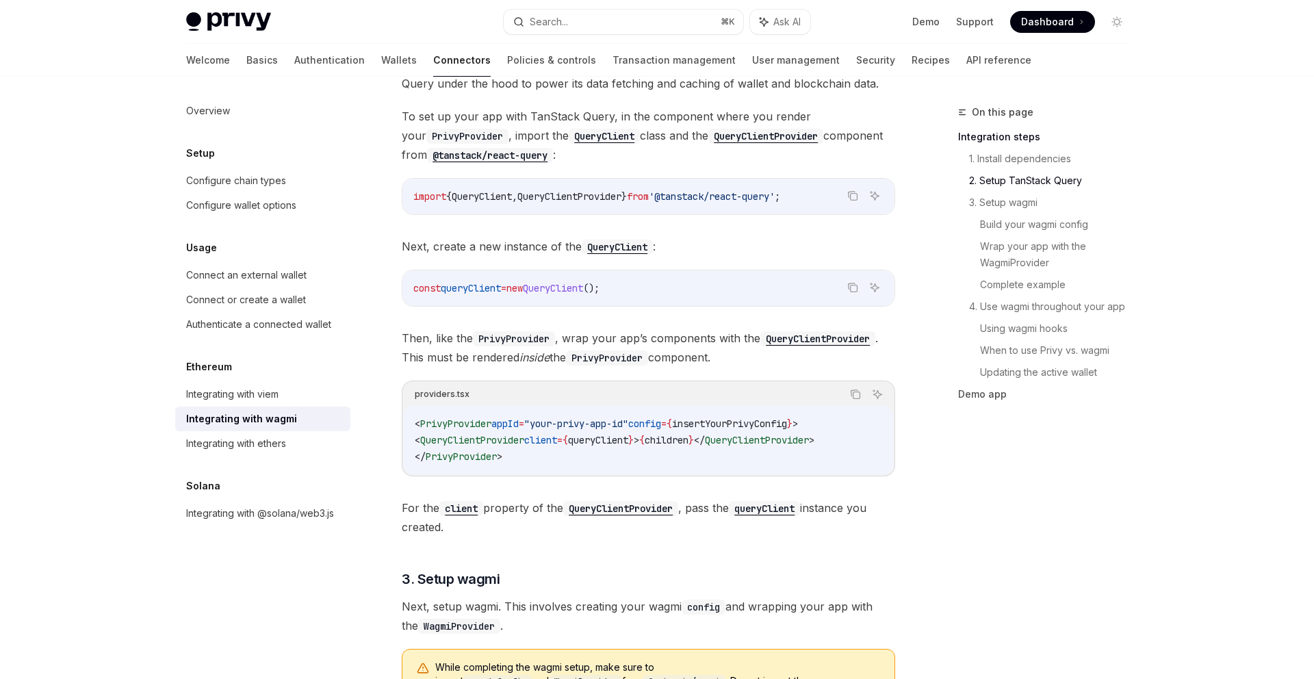
scroll to position [1234, 0]
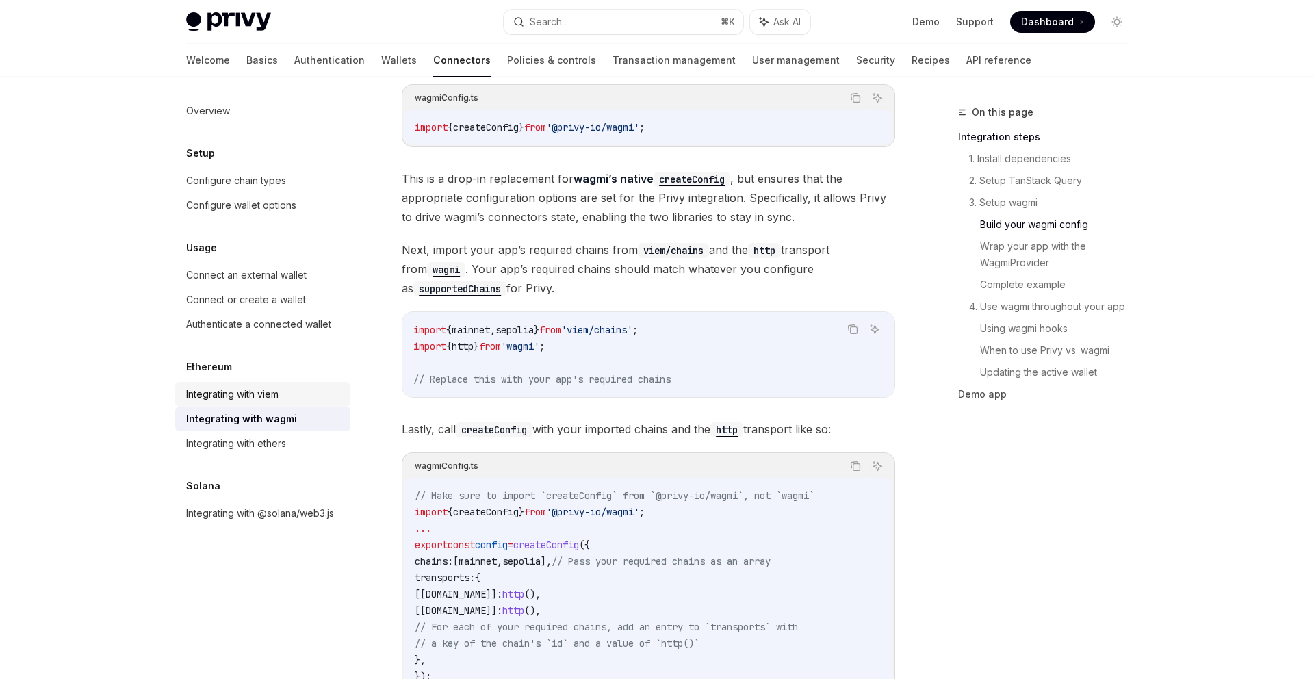
click at [272, 391] on div "Integrating with viem" at bounding box center [232, 394] width 92 height 16
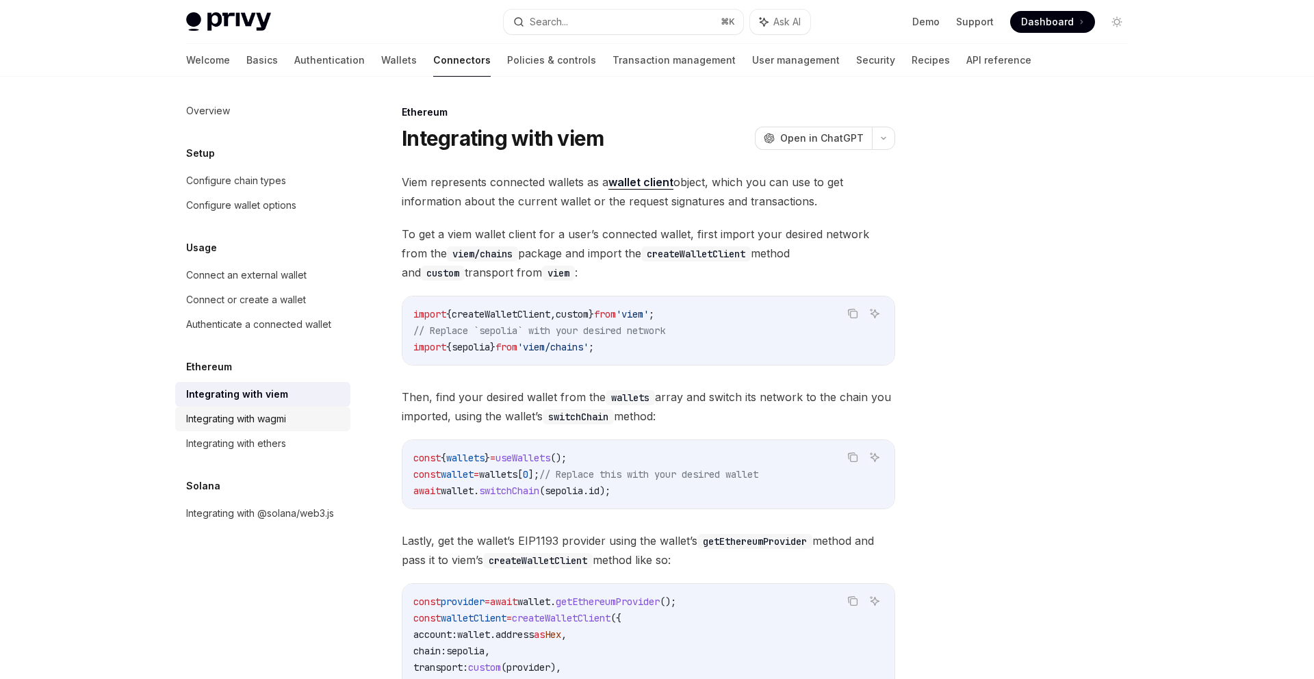
click at [286, 424] on div "Integrating with wagmi" at bounding box center [236, 419] width 100 height 16
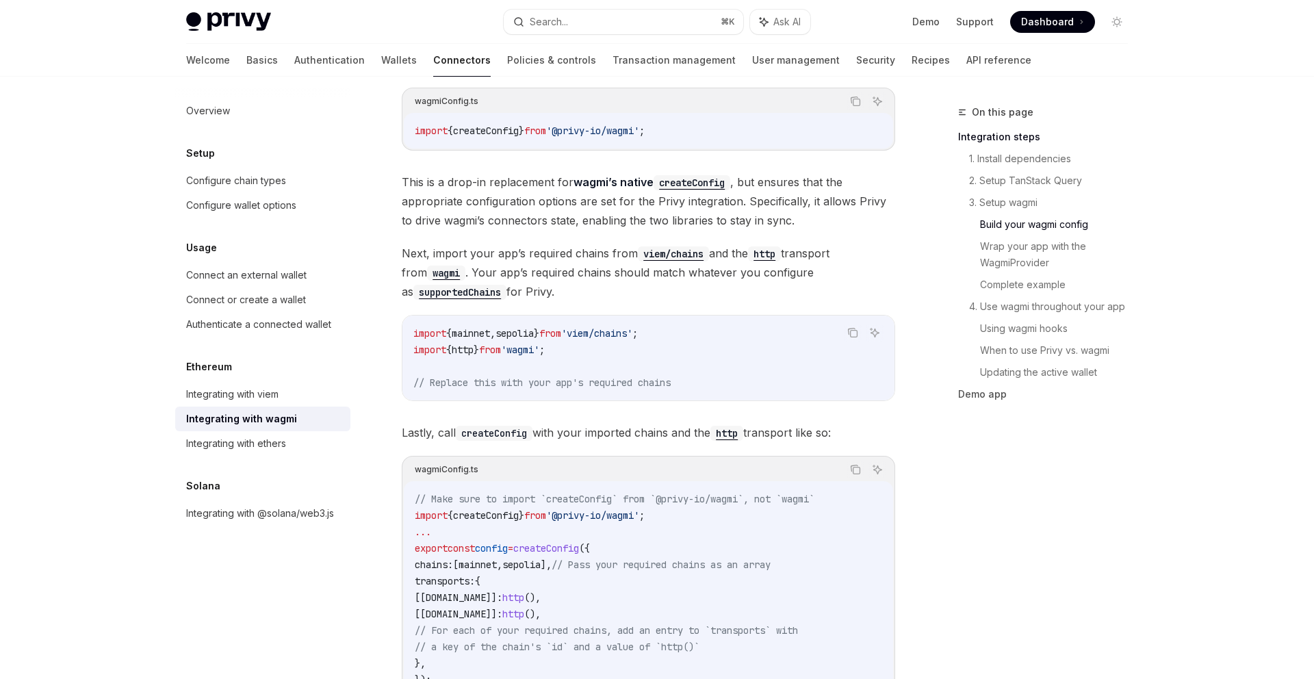
scroll to position [1608, 0]
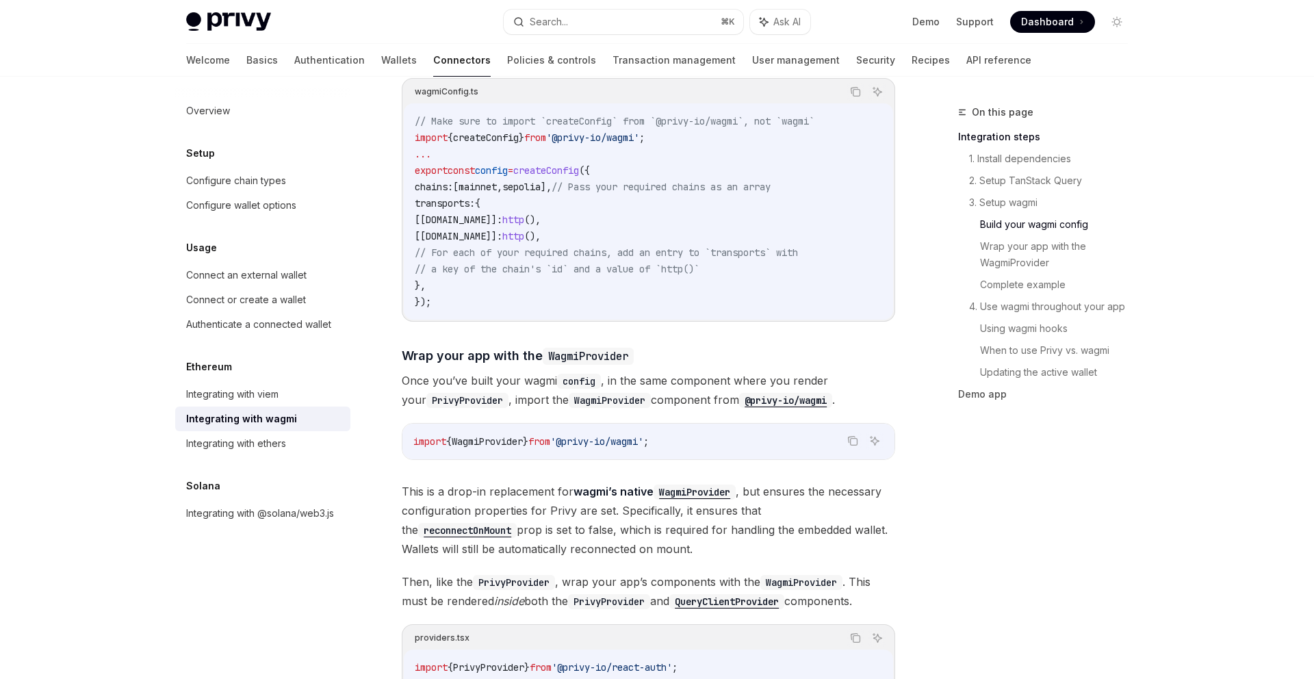
click at [555, 292] on code "// Make sure to import `createConfig` from `@privy-io/wagmi`, not `wagmi` impor…" at bounding box center [648, 211] width 467 height 197
click at [556, 272] on code "// Make sure to import `createConfig` from `@privy-io/wagmi`, not `wagmi` impor…" at bounding box center [648, 211] width 467 height 197
click at [594, 445] on div "Copy Ask AI import { WagmiProvider } from '@privy-io/wagmi' ;" at bounding box center [648, 441] width 493 height 37
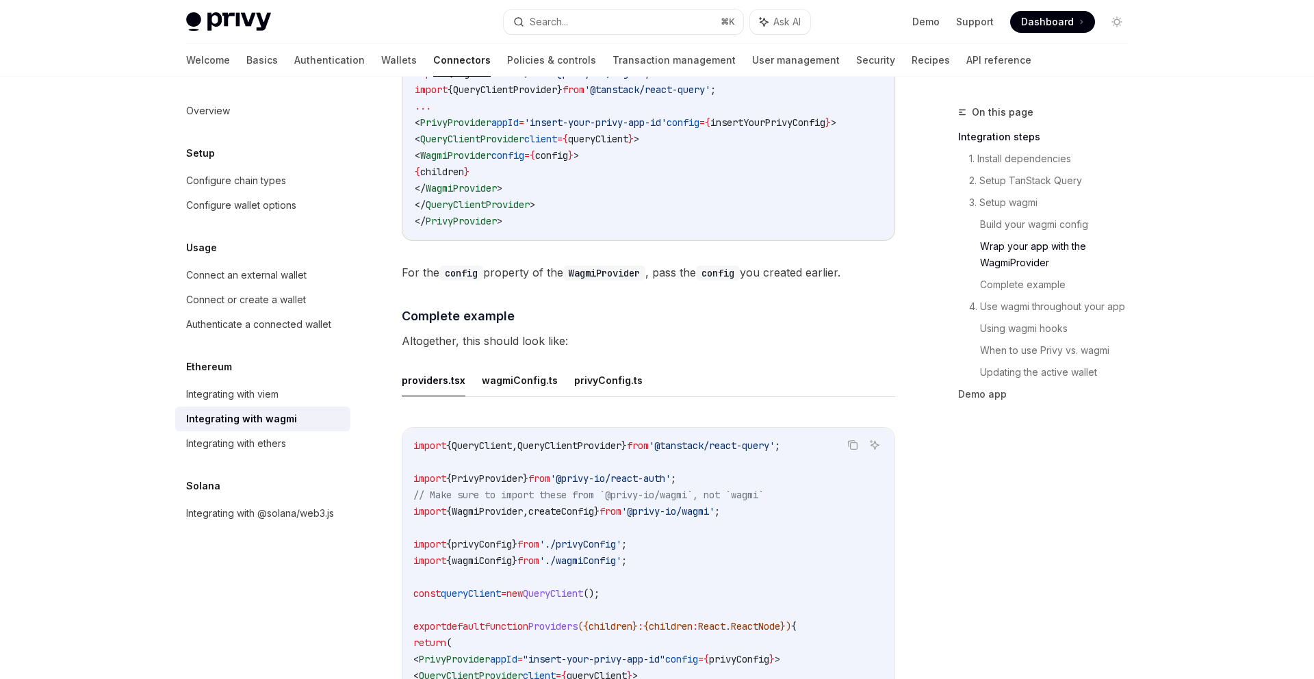
scroll to position [1967, 0]
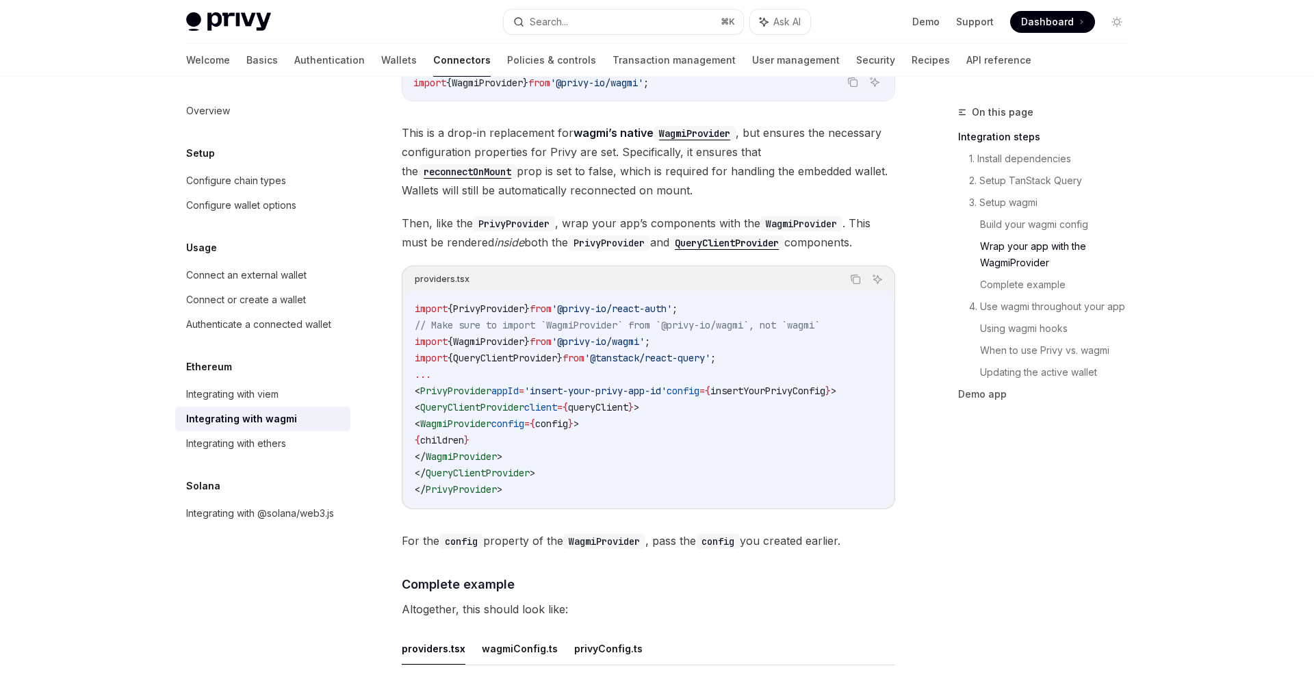
click at [599, 428] on code "import { PrivyProvider } from '@privy-io/react-auth' ; // Make sure to import `…" at bounding box center [648, 398] width 467 height 197
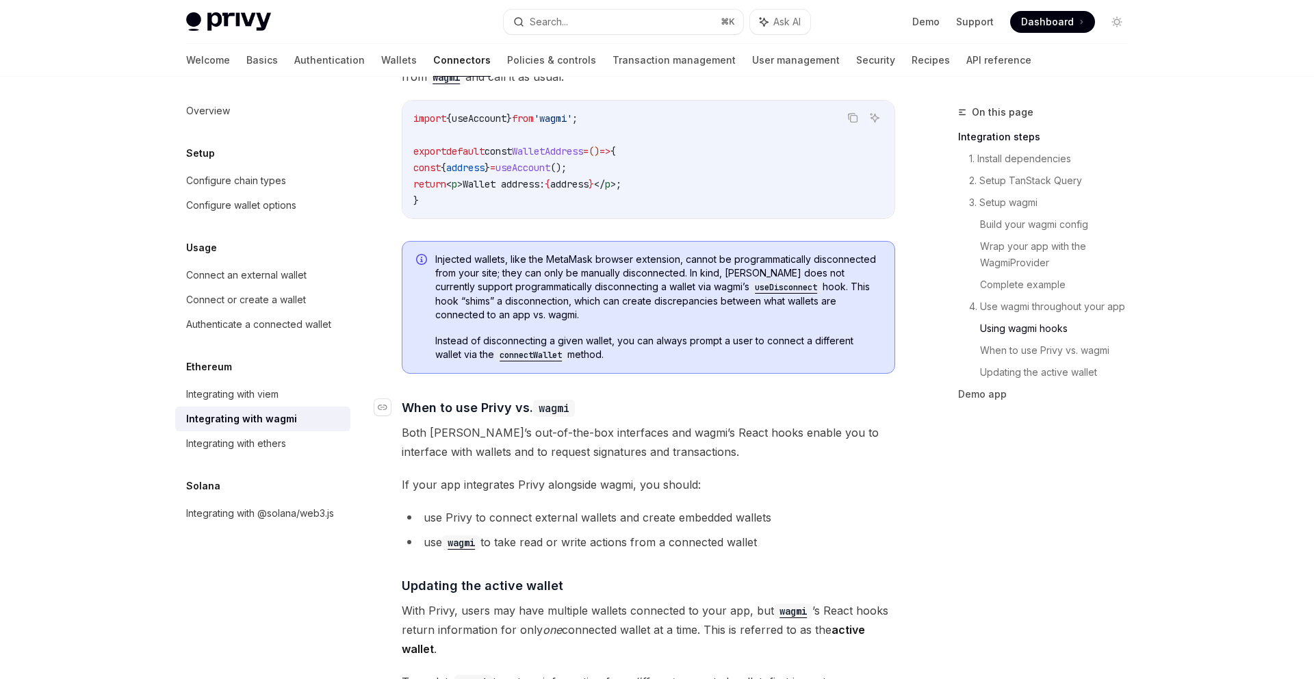
scroll to position [3254, 0]
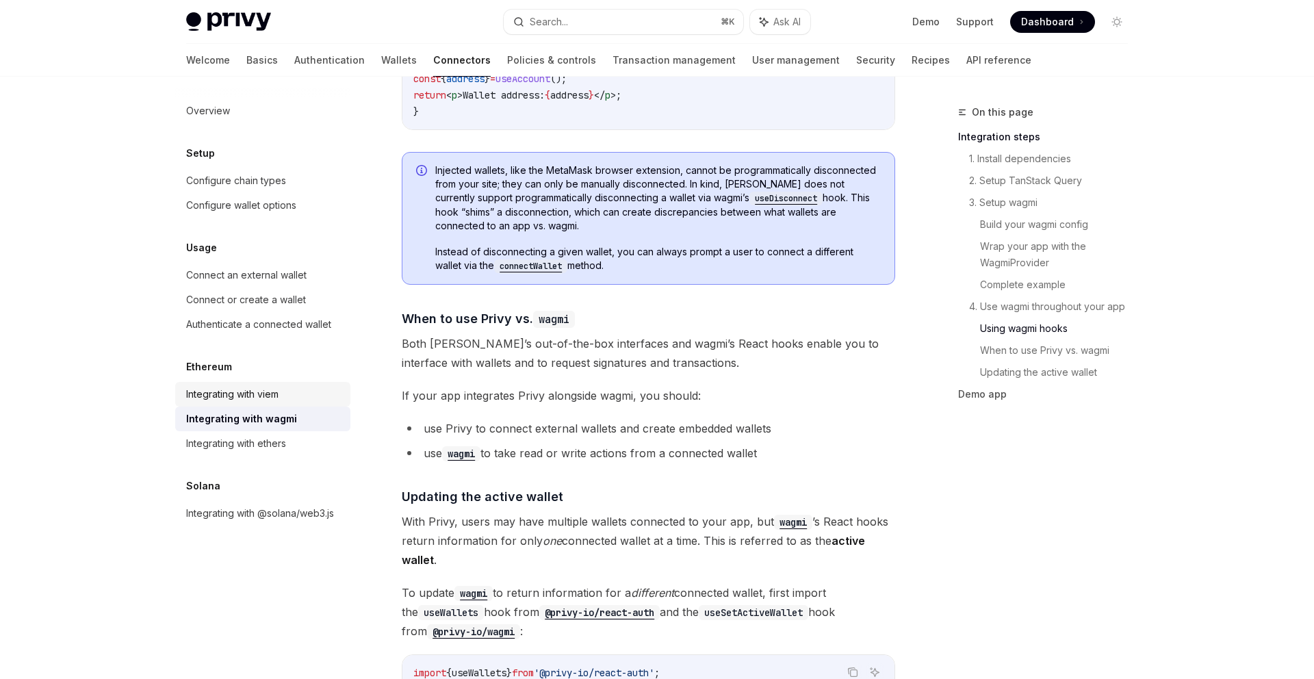
click at [276, 392] on div "Integrating with viem" at bounding box center [232, 394] width 92 height 16
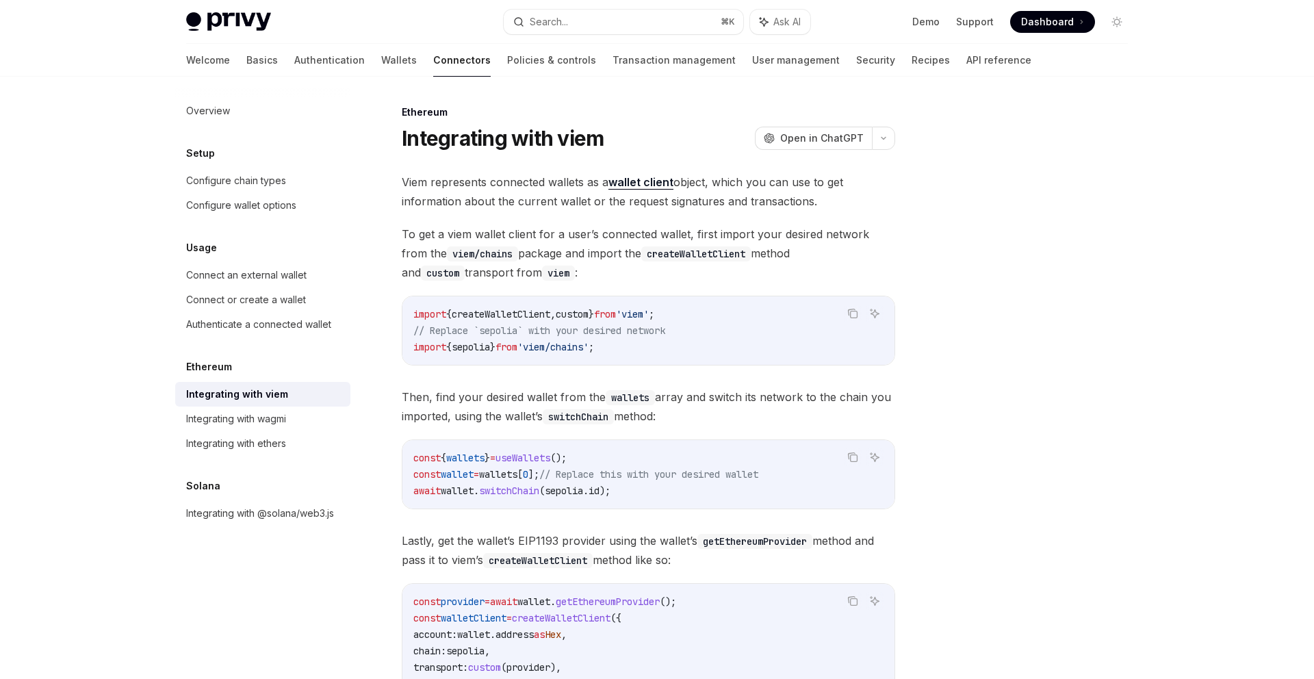
click at [699, 437] on div "Viem represents connected wallets as a wallet client object, which you can use …" at bounding box center [648, 467] width 493 height 590
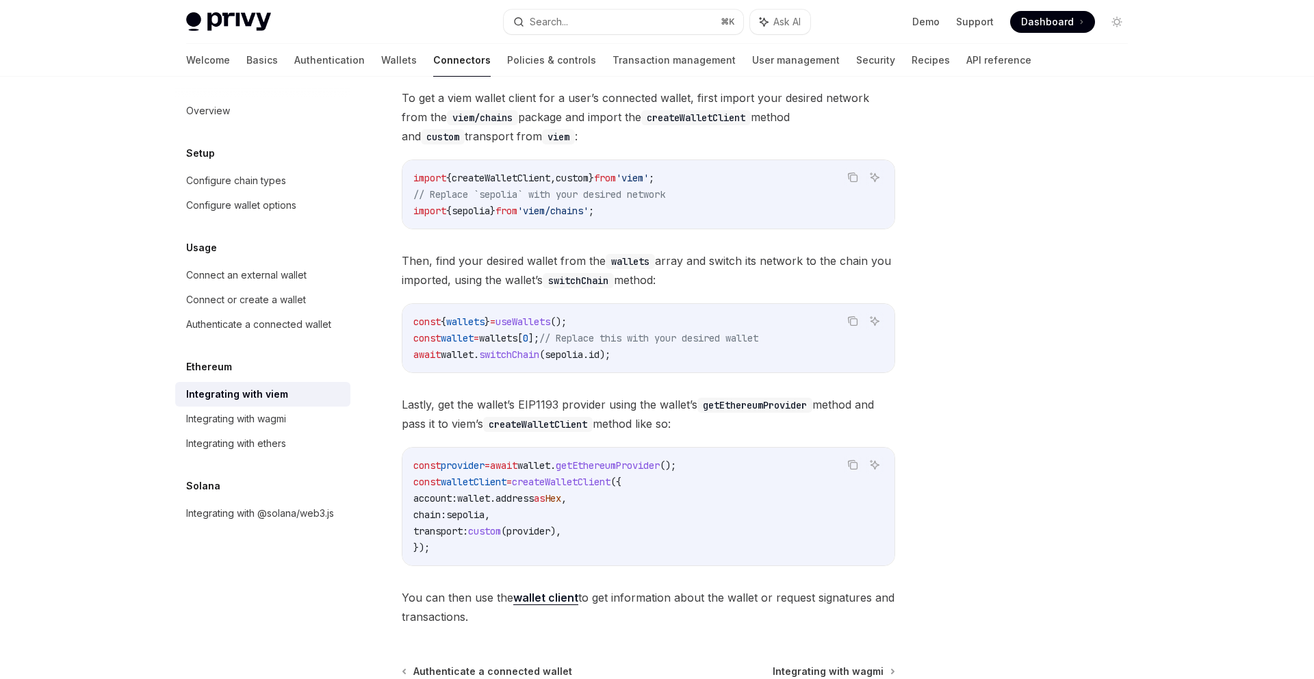
scroll to position [287, 0]
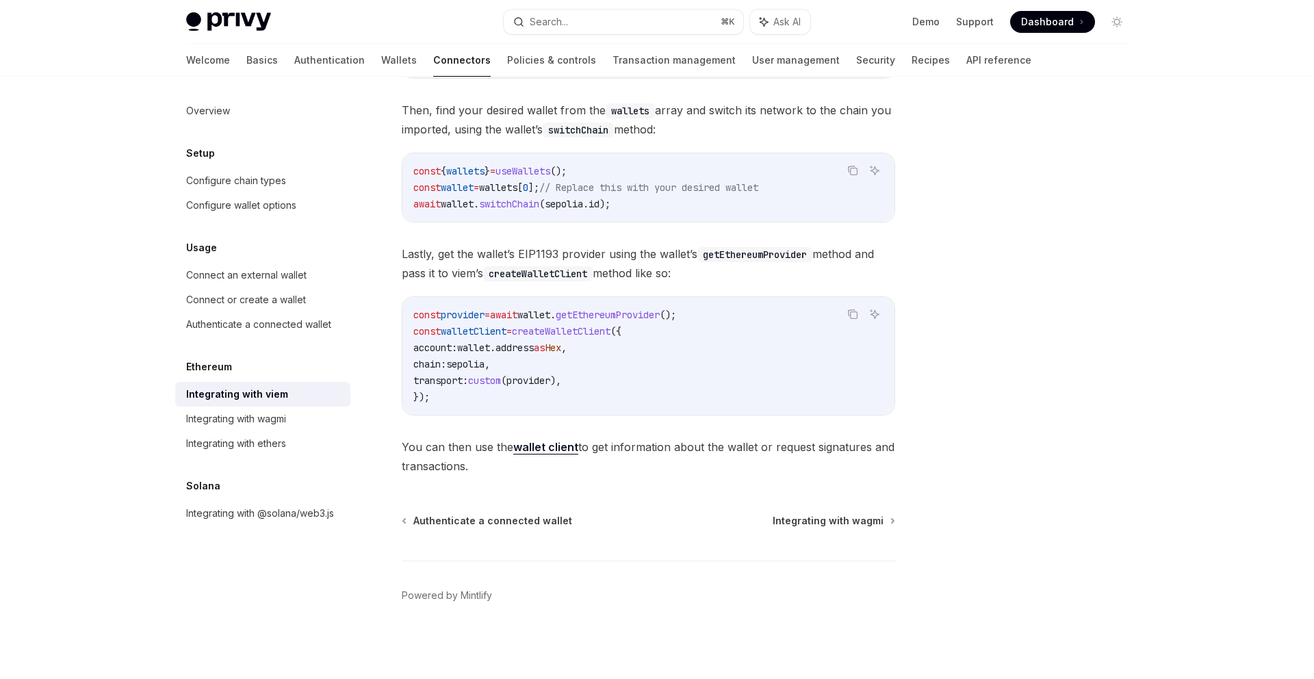
click at [712, 408] on div "const provider = await wallet . getEthereumProvider (); const walletClient = cr…" at bounding box center [648, 356] width 492 height 118
click at [692, 381] on code "const provider = await wallet . getEthereumProvider (); const walletClient = cr…" at bounding box center [648, 356] width 470 height 99
drag, startPoint x: 519, startPoint y: 346, endPoint x: 716, endPoint y: 346, distance: 196.4
click at [706, 346] on code "const provider = await wallet . getEthereumProvider (); const walletClient = cr…" at bounding box center [648, 356] width 470 height 99
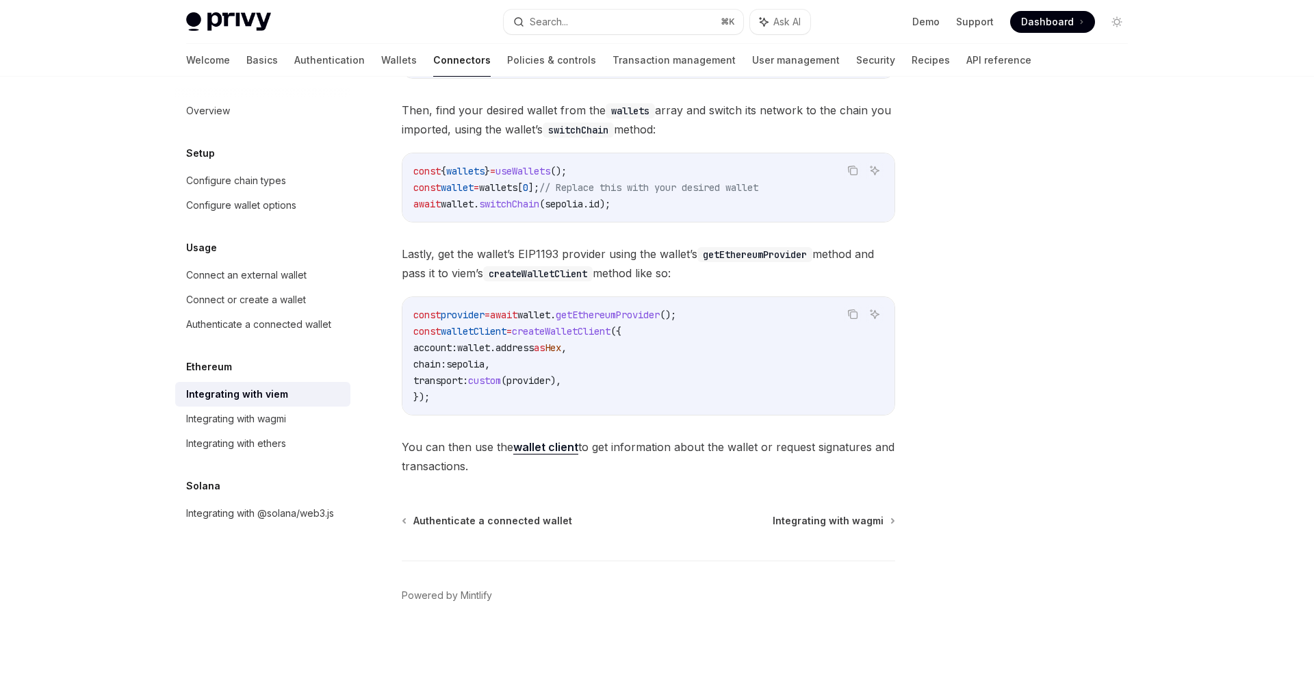
click at [717, 346] on code "const provider = await wallet . getEthereumProvider (); const walletClient = cr…" at bounding box center [648, 356] width 470 height 99
click at [482, 410] on div "const provider = await wallet . getEthereumProvider (); const walletClient = cr…" at bounding box center [648, 356] width 492 height 118
click at [561, 380] on span ")," at bounding box center [555, 380] width 11 height 12
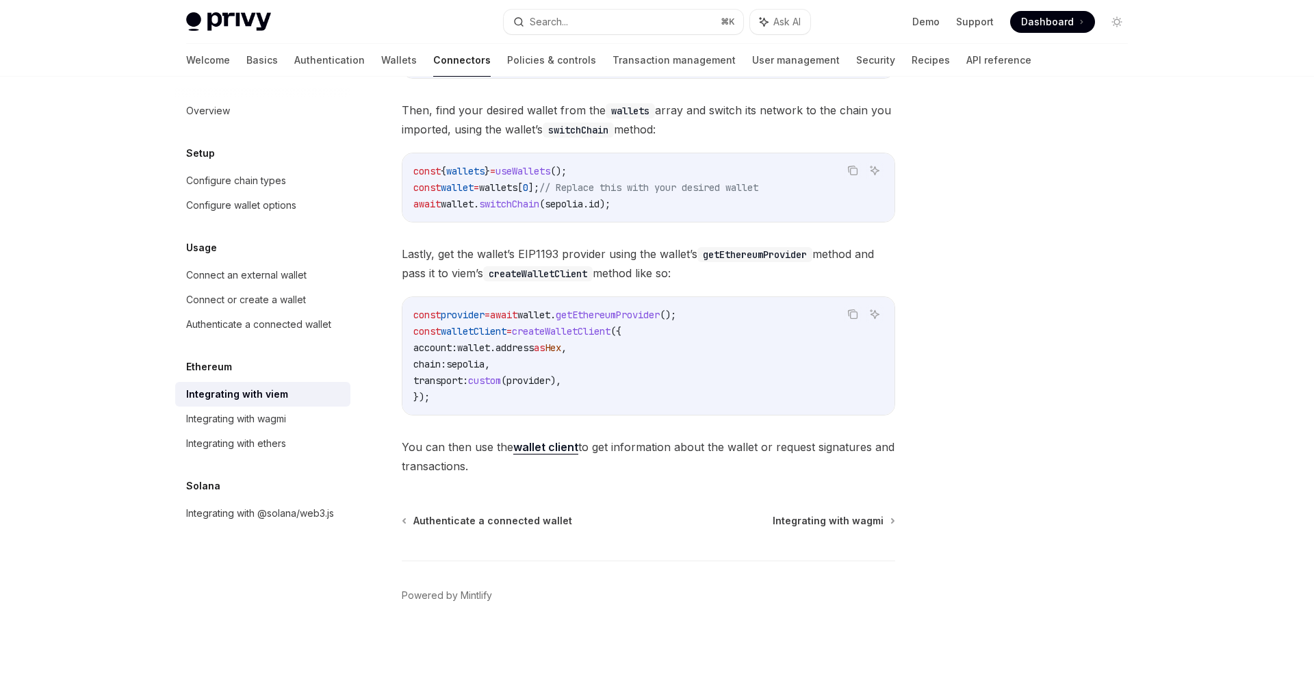
scroll to position [278, 0]
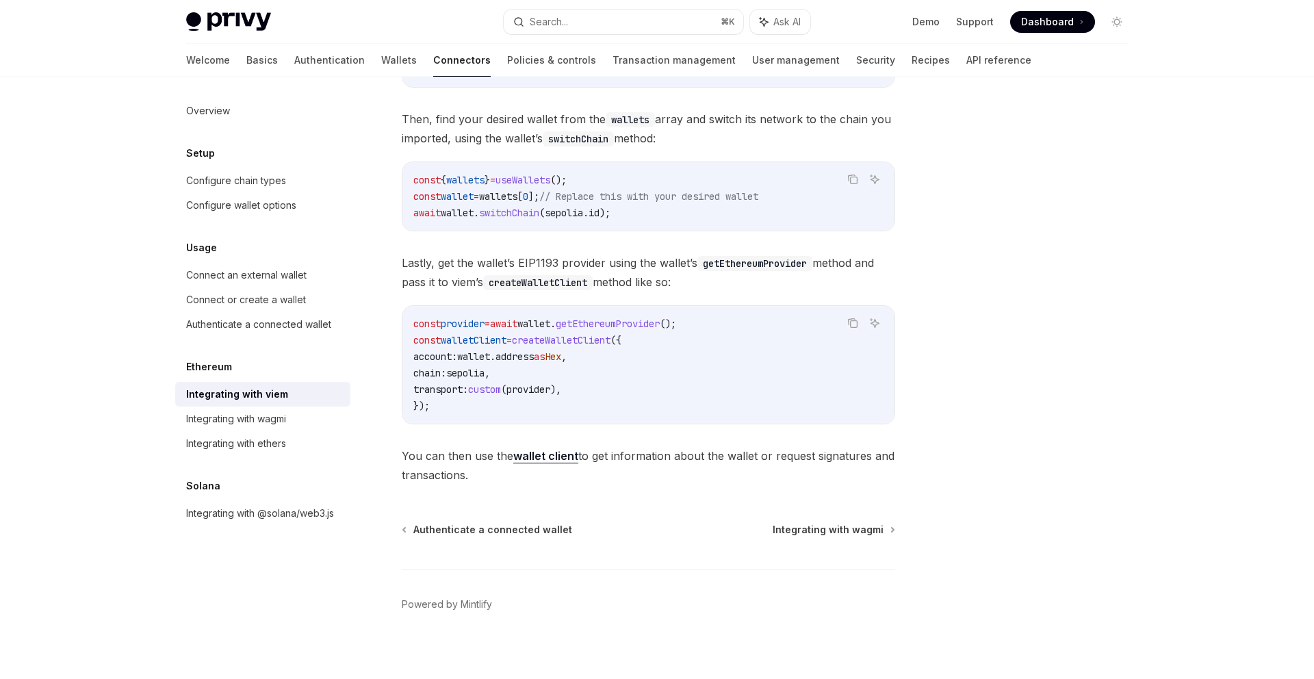
click at [655, 387] on code "const provider = await wallet . getEthereumProvider (); const walletClient = cr…" at bounding box center [648, 364] width 470 height 99
click at [246, 60] on link "Basics" at bounding box center [261, 60] width 31 height 33
type textarea "*"
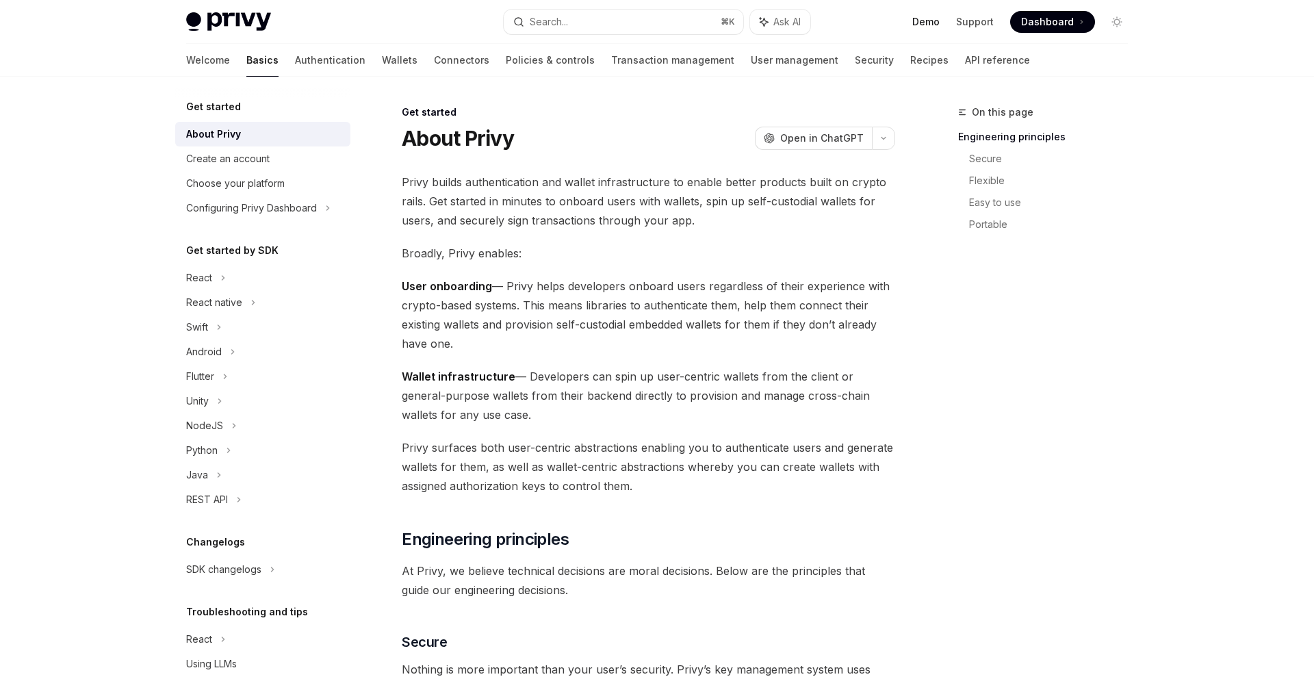
click at [875, 23] on link "Demo" at bounding box center [925, 22] width 27 height 14
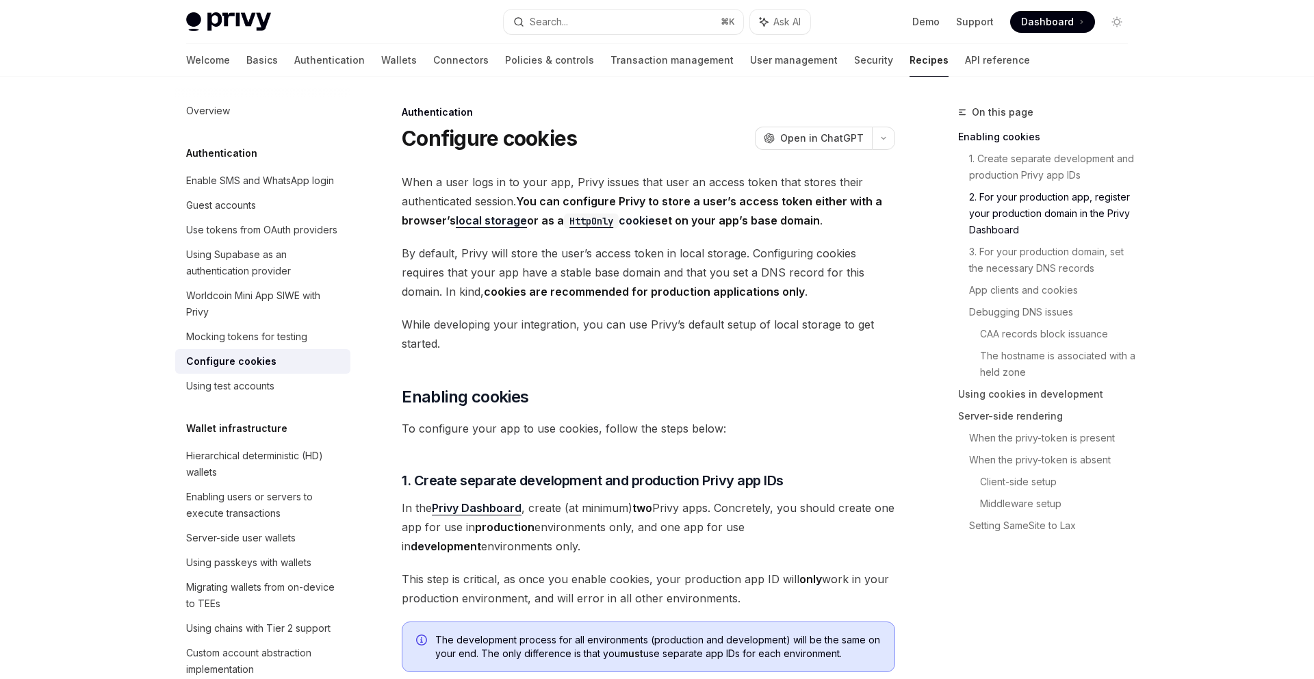
scroll to position [707, 0]
